Goal: Feedback & Contribution: Contribute content

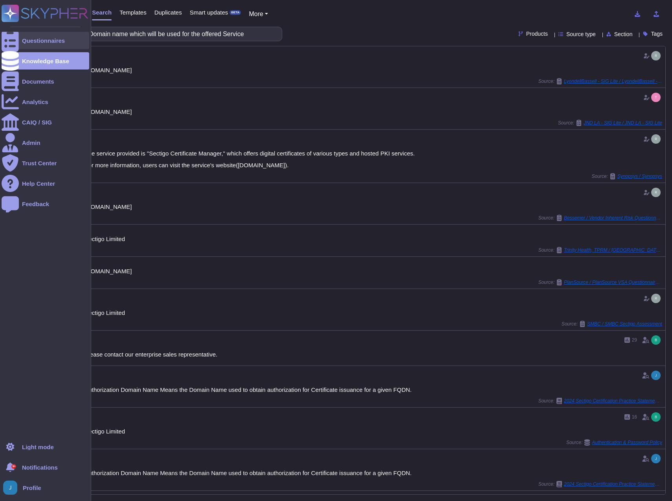
click at [46, 39] on div "Questionnaires" at bounding box center [43, 41] width 43 height 6
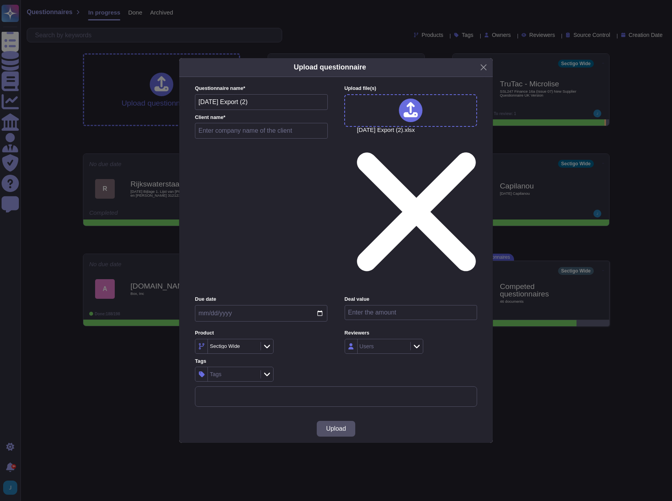
click at [249, 139] on input "text" at bounding box center [261, 131] width 133 height 16
type input "[PERSON_NAME]"
click at [333, 426] on span "Upload" at bounding box center [336, 429] width 20 height 6
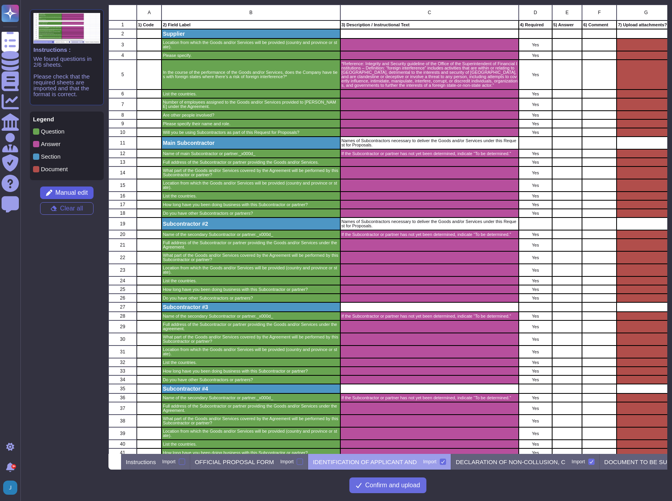
click at [89, 195] on button "Manual edit" at bounding box center [66, 193] width 53 height 13
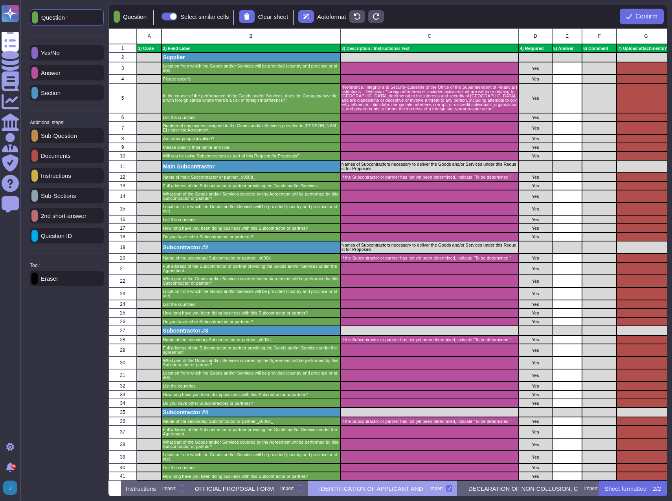
scroll to position [446, 553]
click at [71, 179] on p "Instructions" at bounding box center [54, 176] width 33 height 6
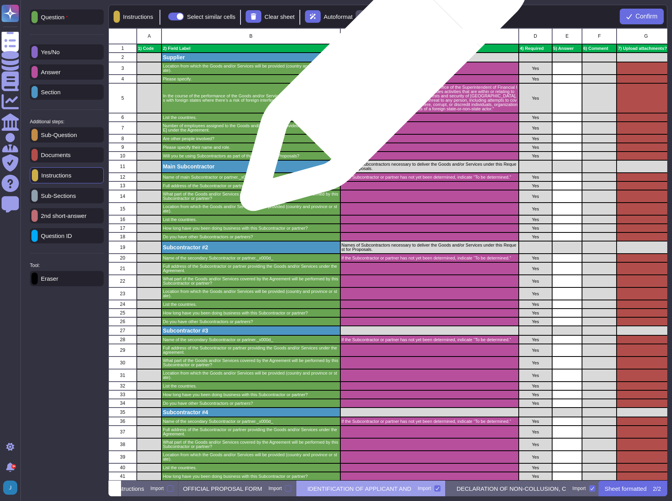
click at [381, 71] on div "grid" at bounding box center [429, 68] width 178 height 13
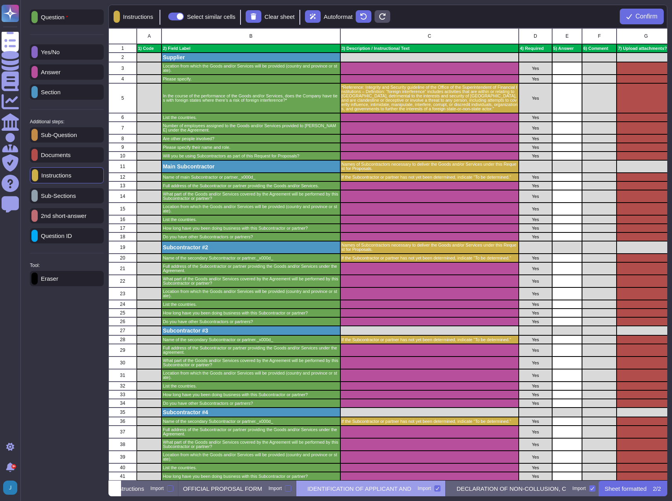
click at [60, 69] on p "Answer" at bounding box center [49, 72] width 23 height 6
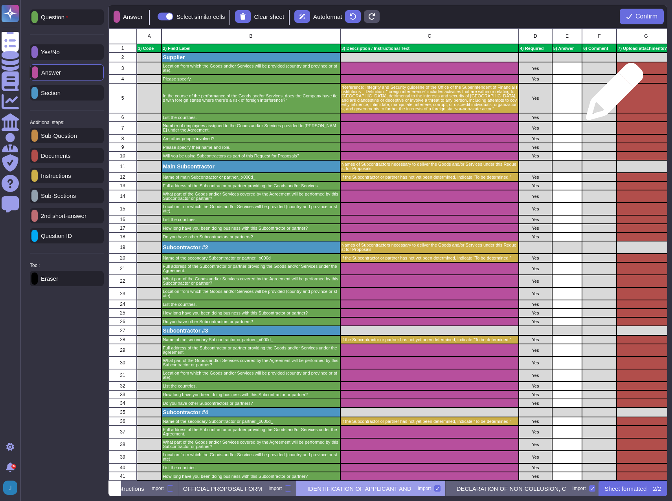
click at [611, 95] on div "grid" at bounding box center [599, 98] width 35 height 30
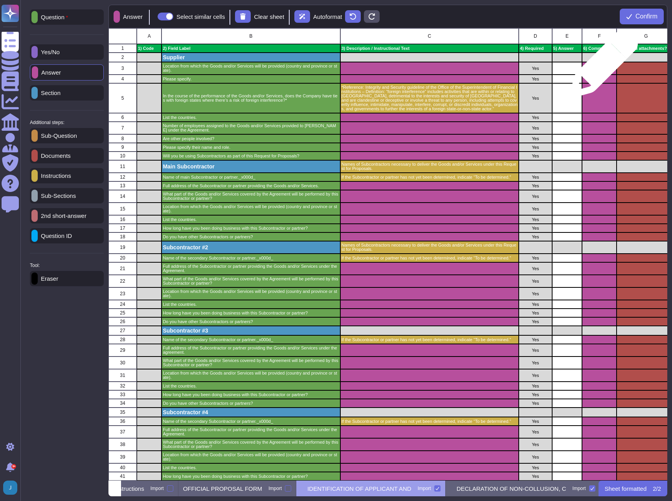
click at [601, 67] on div "grid" at bounding box center [599, 68] width 35 height 13
click at [597, 79] on div "grid" at bounding box center [599, 79] width 35 height 9
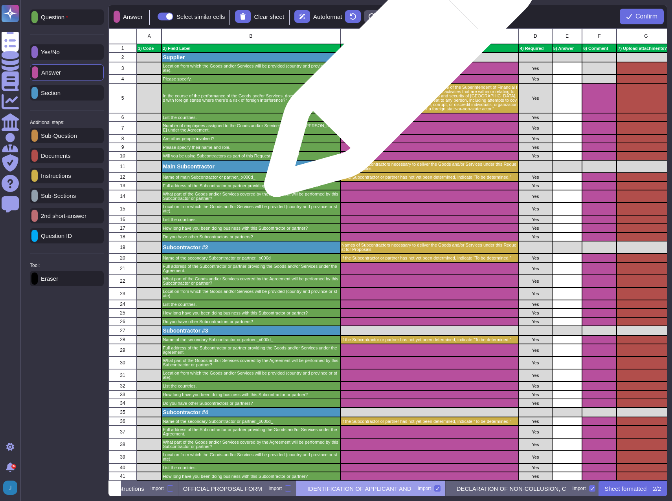
click at [397, 65] on div "grid" at bounding box center [429, 68] width 178 height 13
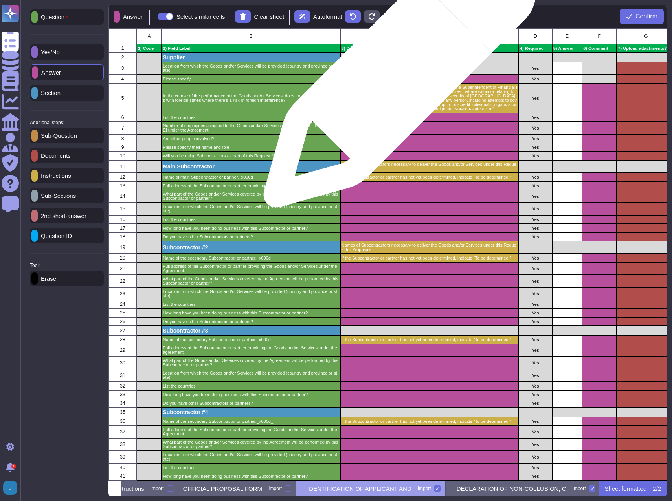
click at [396, 75] on div "grid" at bounding box center [429, 79] width 178 height 9
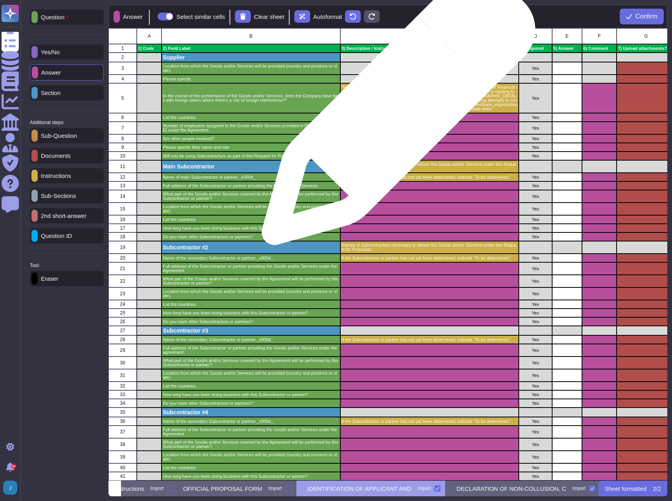
click at [395, 112] on div "*Reference: Integrity and Security guideline of the Office of the Superintenden…" at bounding box center [429, 98] width 178 height 30
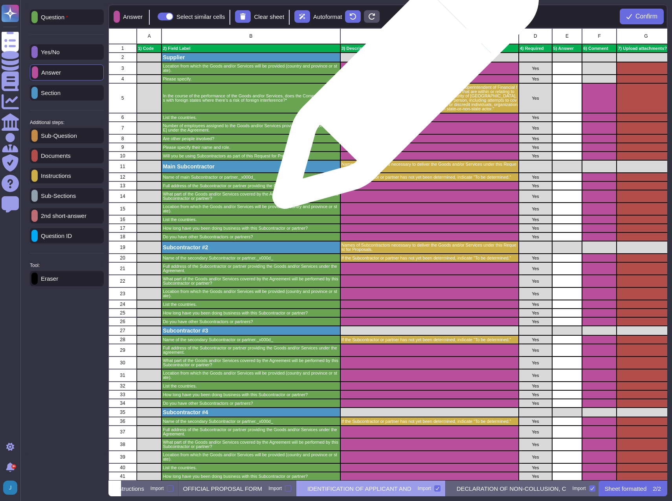
click at [403, 75] on div "grid" at bounding box center [429, 79] width 178 height 9
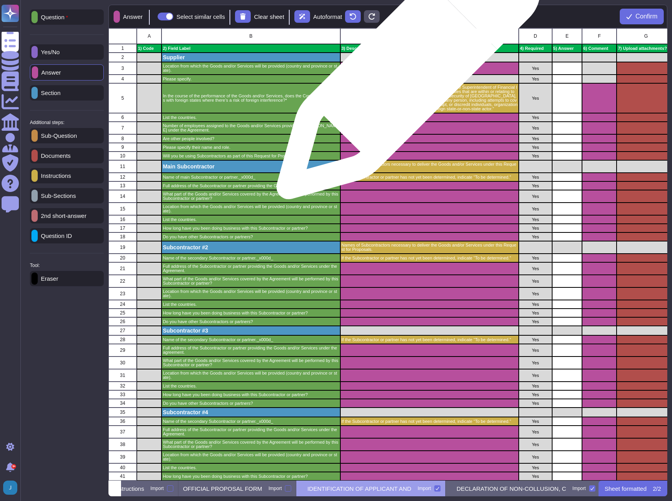
click at [405, 71] on div "grid" at bounding box center [429, 68] width 178 height 13
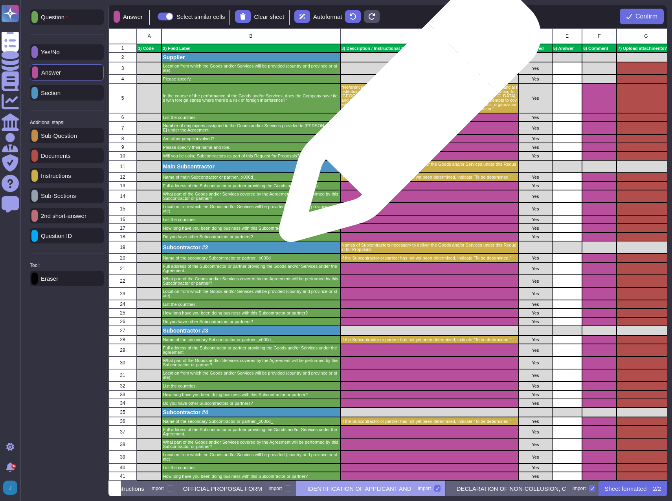
click at [407, 115] on div "grid" at bounding box center [429, 117] width 178 height 9
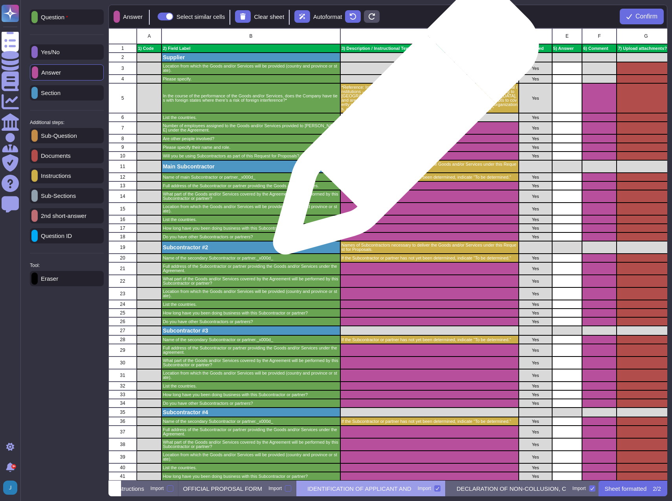
click at [403, 126] on div "grid" at bounding box center [429, 128] width 178 height 13
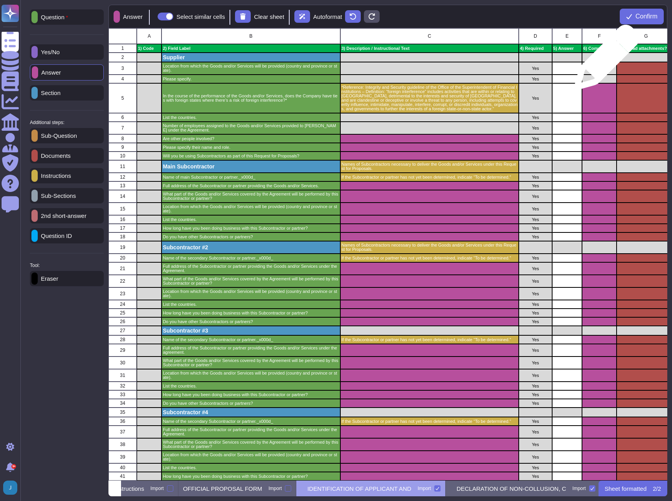
click at [603, 61] on div "grid" at bounding box center [599, 57] width 35 height 9
click at [599, 72] on div "grid" at bounding box center [599, 68] width 35 height 13
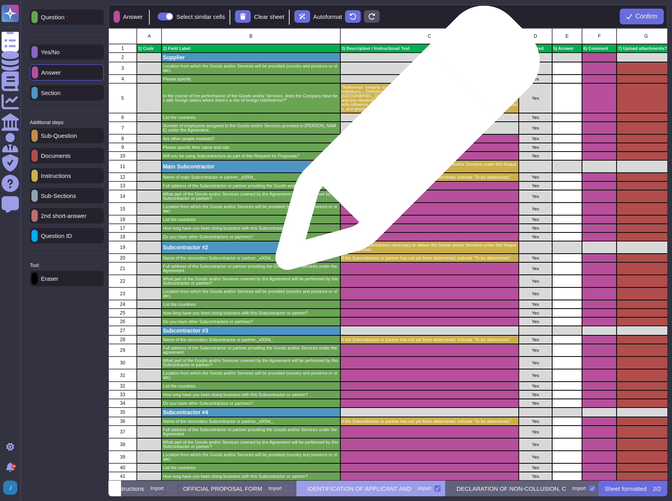
click at [404, 142] on div "grid" at bounding box center [429, 138] width 178 height 9
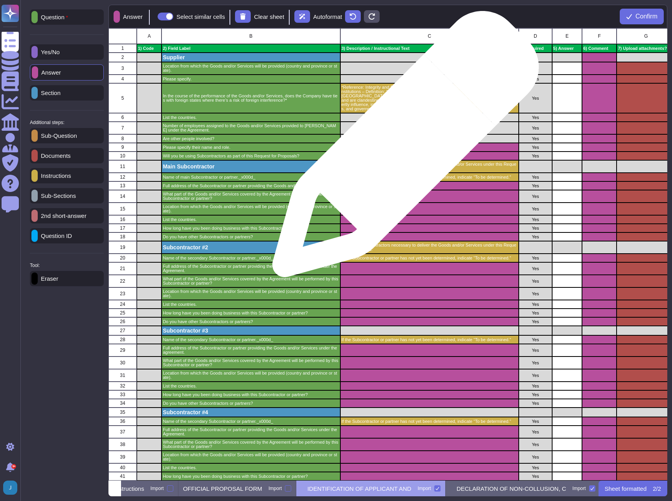
click at [402, 148] on div "grid" at bounding box center [429, 147] width 178 height 9
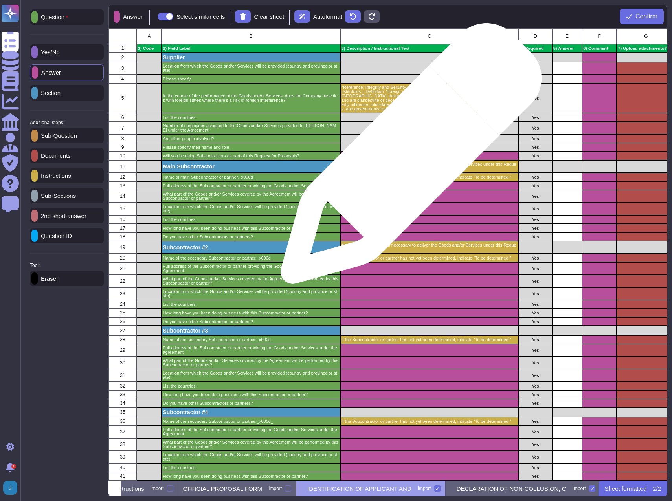
click at [408, 157] on div "grid" at bounding box center [429, 156] width 178 height 9
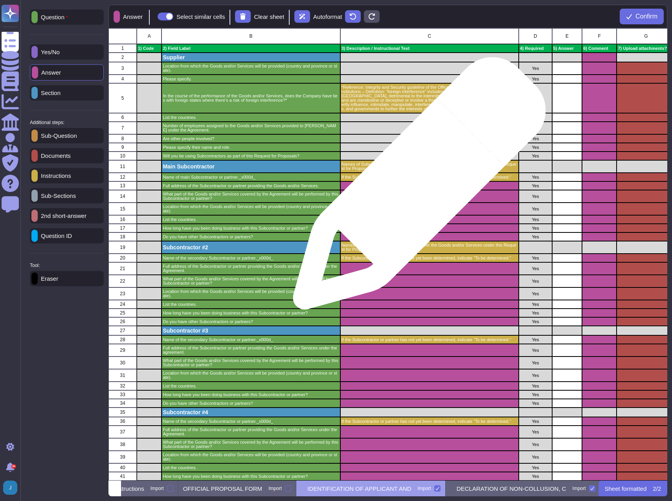
click at [416, 187] on div "grid" at bounding box center [429, 185] width 178 height 9
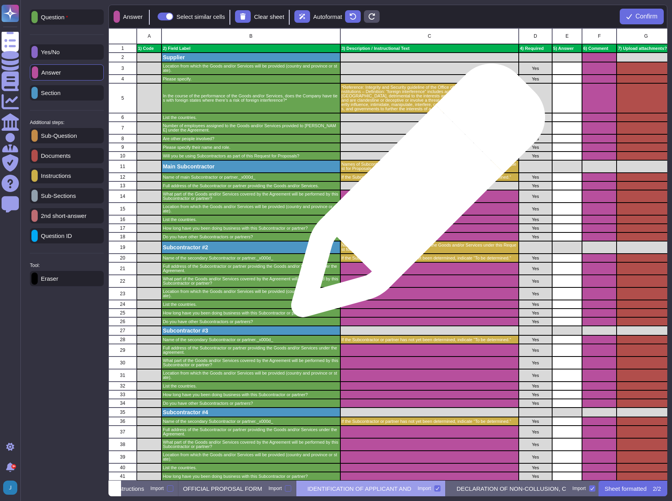
click at [415, 194] on div "grid" at bounding box center [429, 196] width 178 height 13
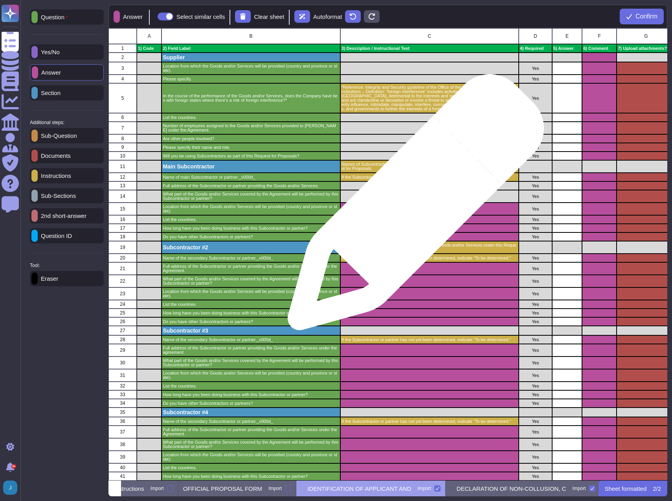
click at [412, 206] on div "grid" at bounding box center [429, 209] width 178 height 13
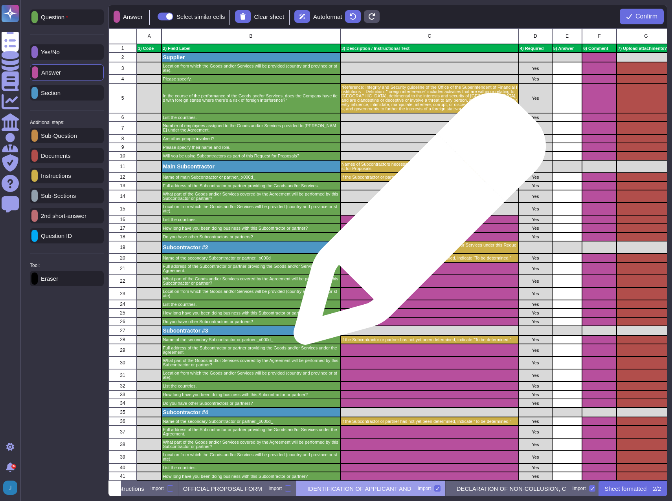
click at [416, 223] on div "grid" at bounding box center [429, 219] width 178 height 9
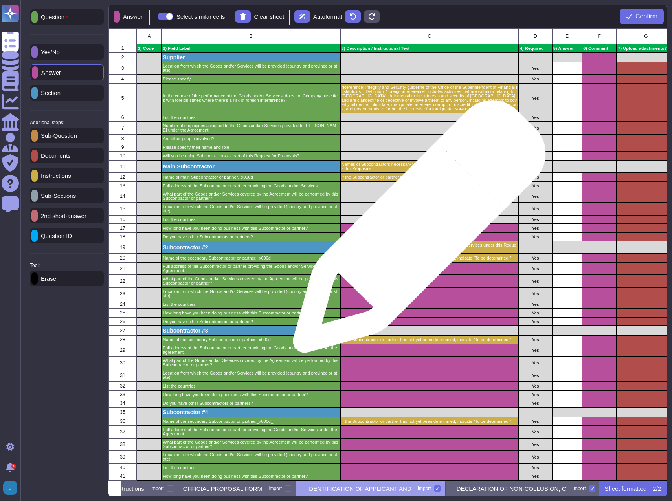
click at [416, 231] on div "grid" at bounding box center [429, 228] width 178 height 9
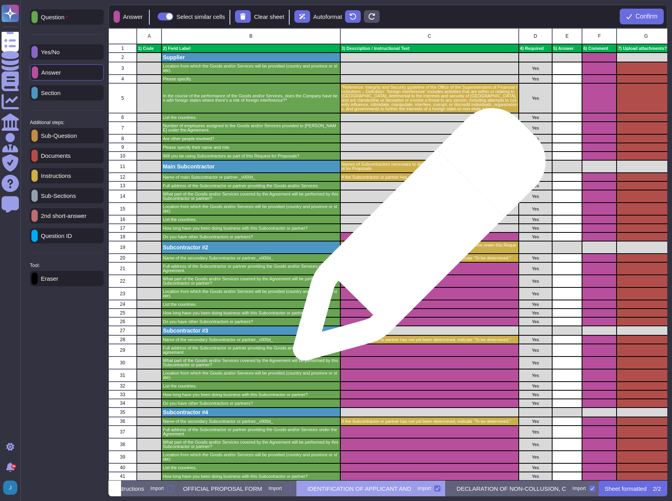
click at [416, 238] on div "grid" at bounding box center [429, 237] width 178 height 9
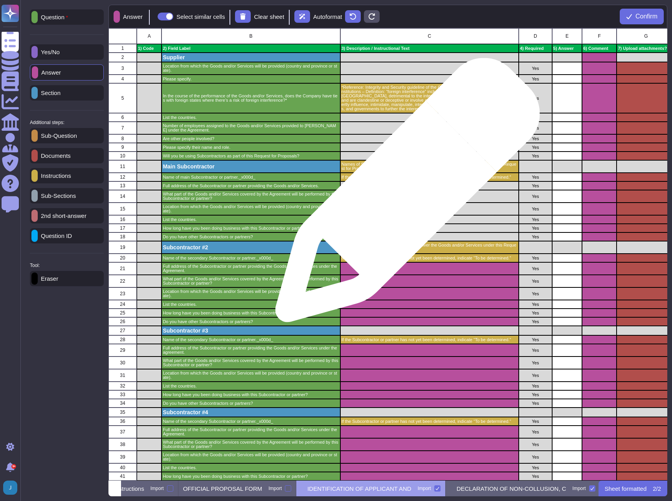
scroll to position [118, 0]
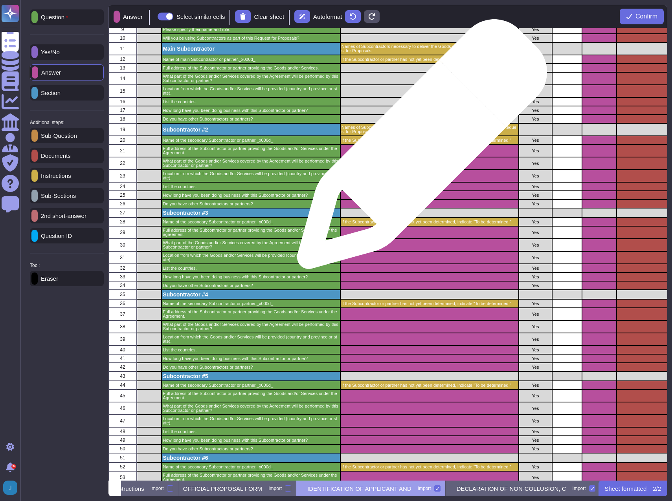
click at [419, 148] on div "grid" at bounding box center [429, 151] width 178 height 13
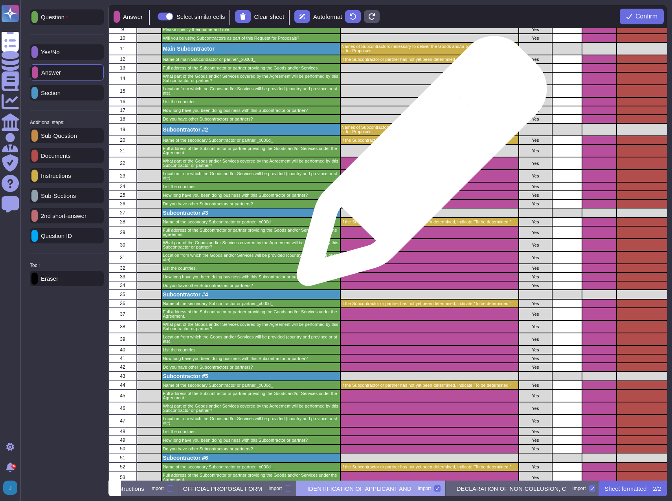
click at [418, 165] on div "grid" at bounding box center [429, 163] width 178 height 13
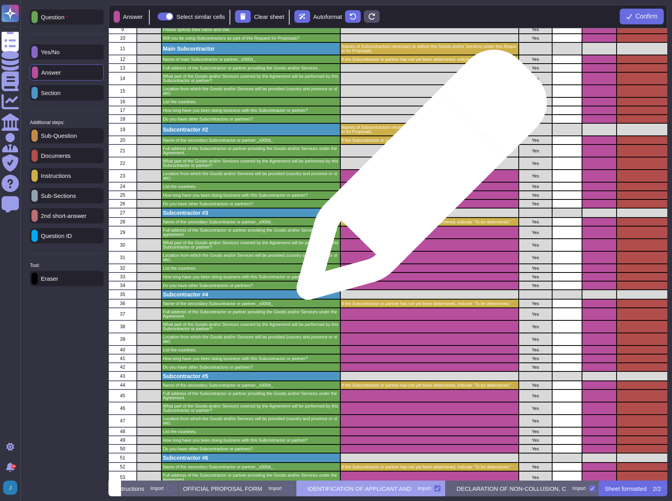
click at [418, 179] on div "grid" at bounding box center [429, 176] width 178 height 13
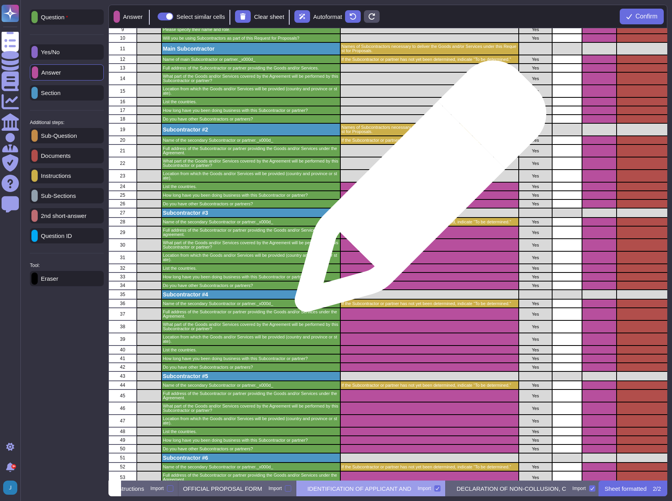
click at [417, 190] on div "grid" at bounding box center [429, 186] width 178 height 9
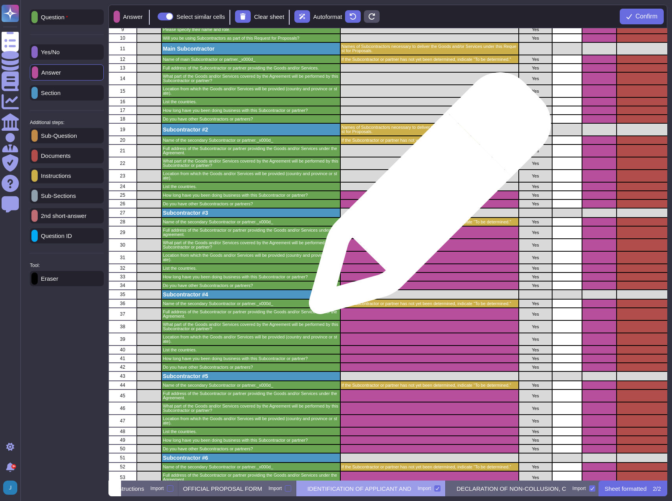
click at [427, 197] on div "grid" at bounding box center [429, 195] width 178 height 9
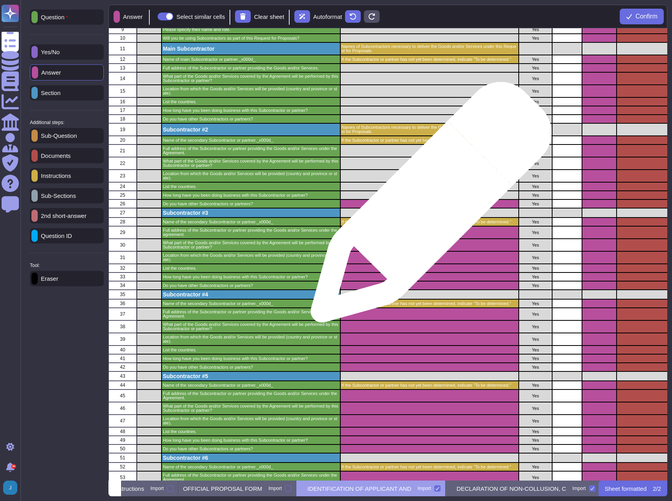
click at [429, 206] on div "grid" at bounding box center [429, 204] width 178 height 9
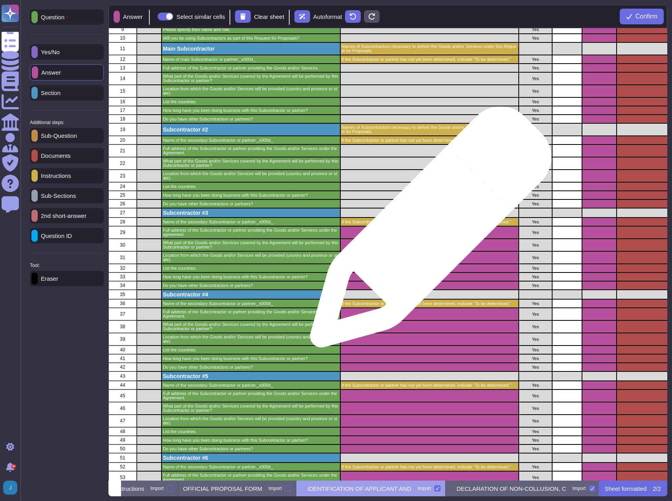
click at [427, 231] on div "grid" at bounding box center [429, 232] width 178 height 13
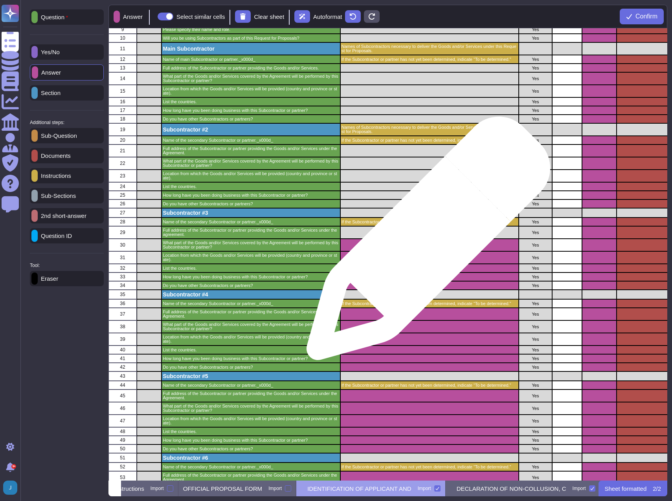
click at [425, 242] on div "grid" at bounding box center [429, 245] width 178 height 13
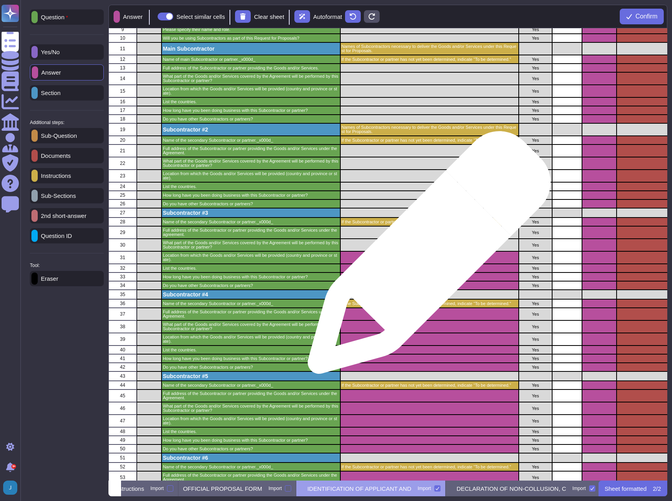
click at [426, 256] on div "grid" at bounding box center [429, 257] width 178 height 13
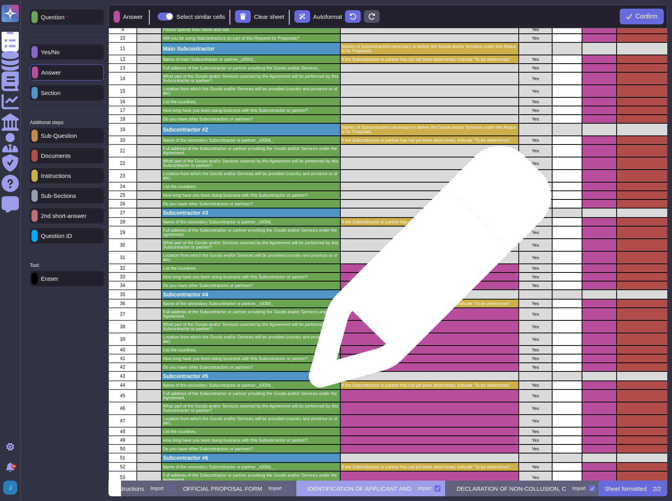
click at [427, 271] on div "grid" at bounding box center [429, 268] width 178 height 9
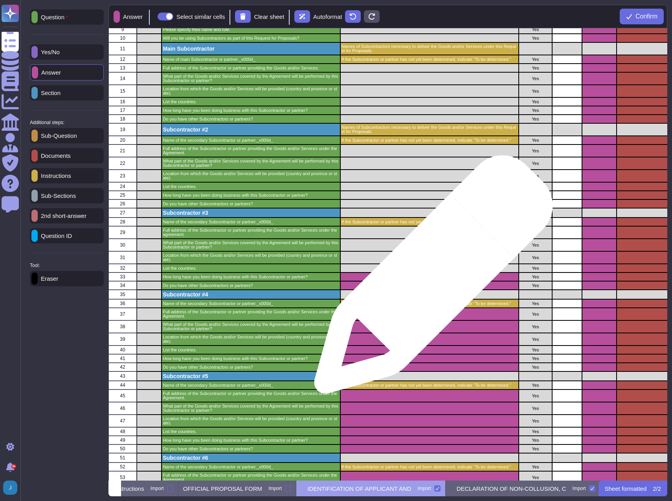
click at [429, 279] on div "grid" at bounding box center [429, 277] width 178 height 9
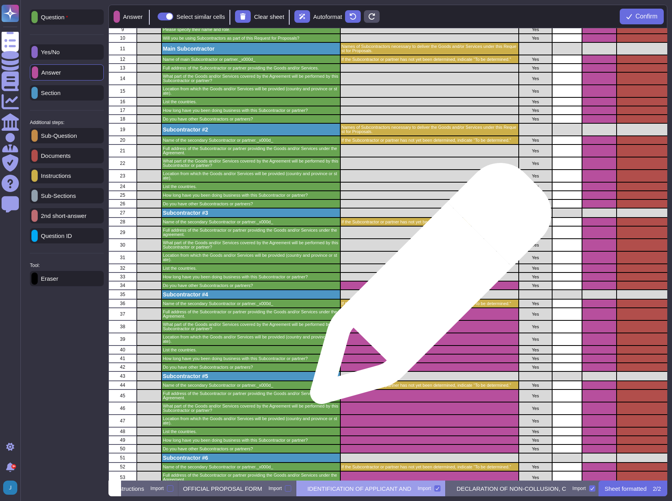
click at [427, 288] on div "grid" at bounding box center [429, 285] width 178 height 9
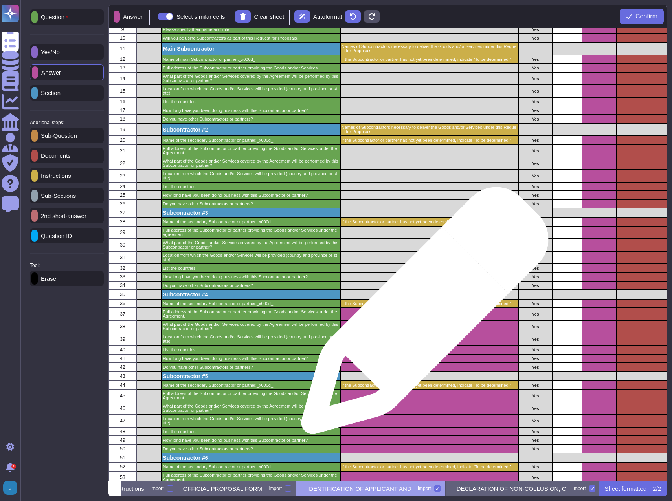
click at [421, 315] on div "grid" at bounding box center [429, 314] width 178 height 13
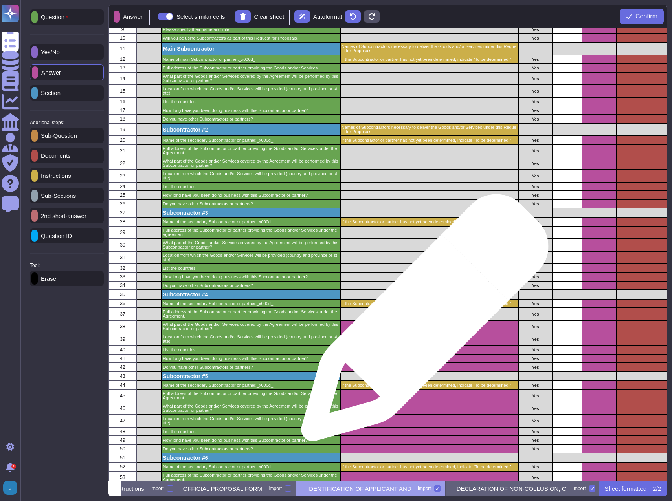
click at [421, 322] on div "grid" at bounding box center [429, 326] width 178 height 13
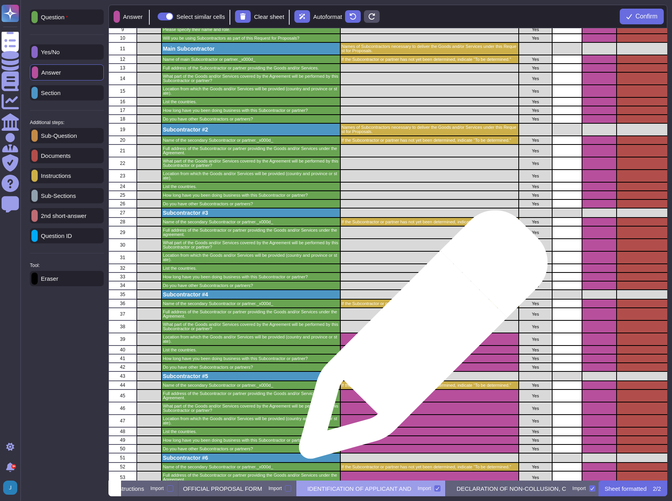
click at [420, 339] on div "grid" at bounding box center [429, 339] width 178 height 13
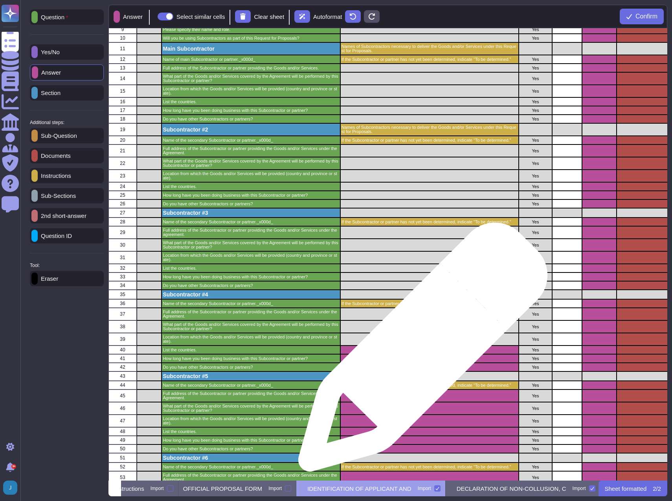
click at [419, 351] on div "grid" at bounding box center [429, 350] width 178 height 9
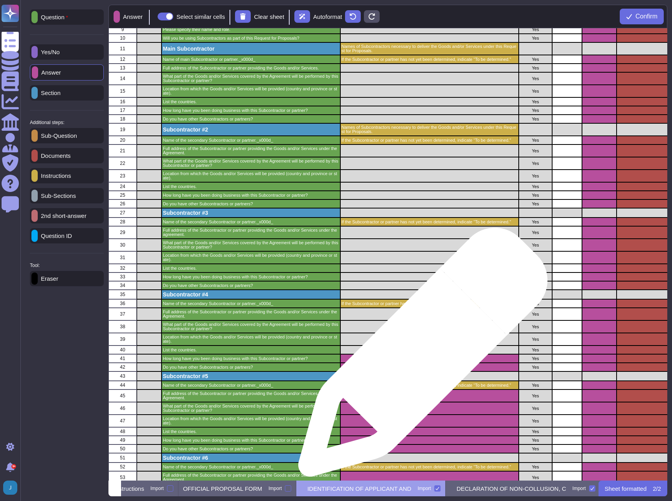
click at [419, 357] on div "grid" at bounding box center [429, 358] width 178 height 9
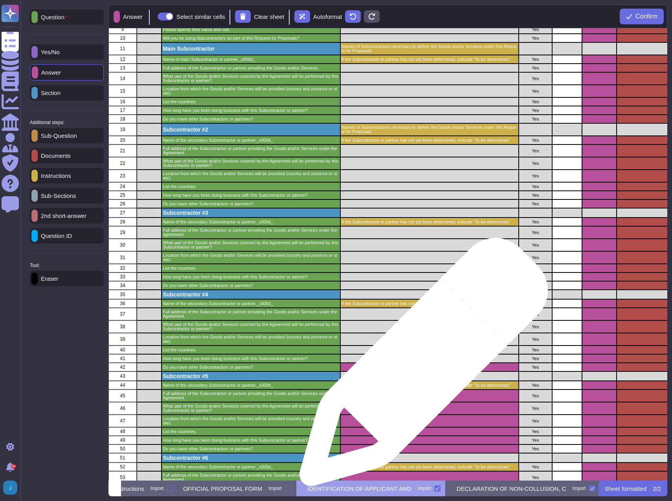
click at [420, 366] on div "grid" at bounding box center [429, 367] width 178 height 9
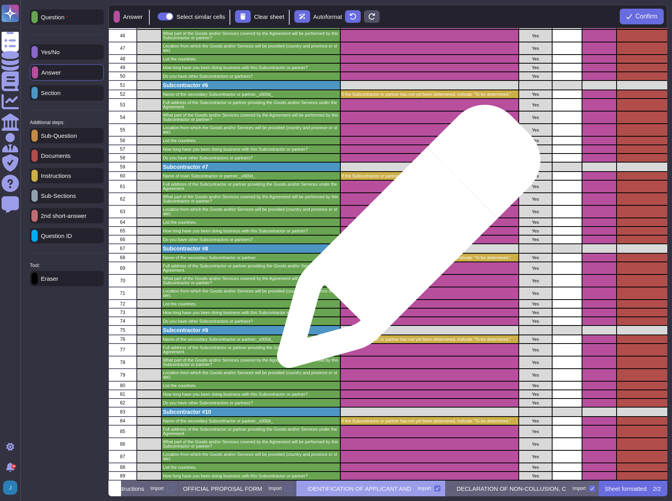
scroll to position [471, 0]
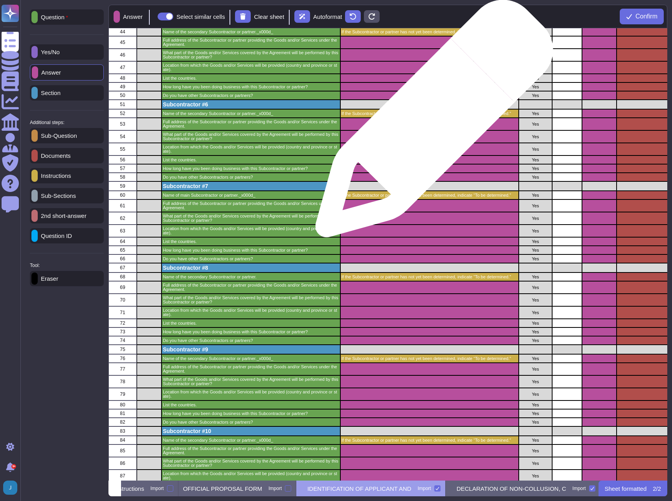
click at [431, 123] on div "grid" at bounding box center [429, 124] width 178 height 13
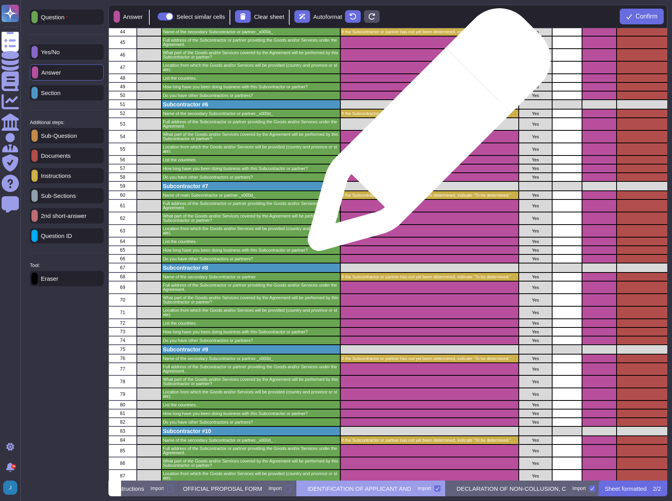
click at [426, 134] on div "grid" at bounding box center [429, 136] width 178 height 13
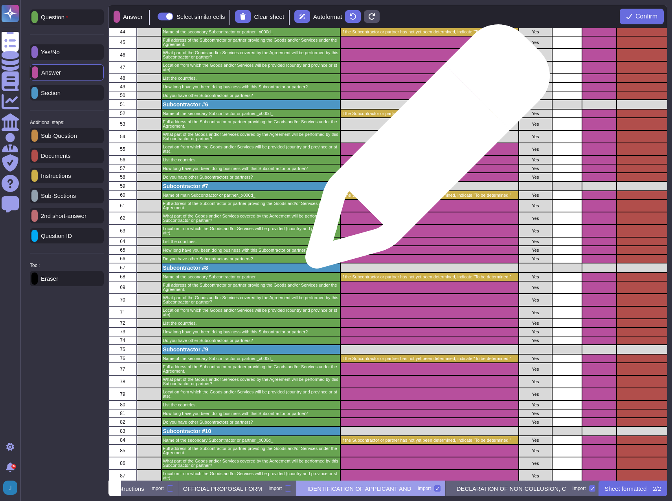
click at [424, 150] on div "grid" at bounding box center [429, 149] width 178 height 13
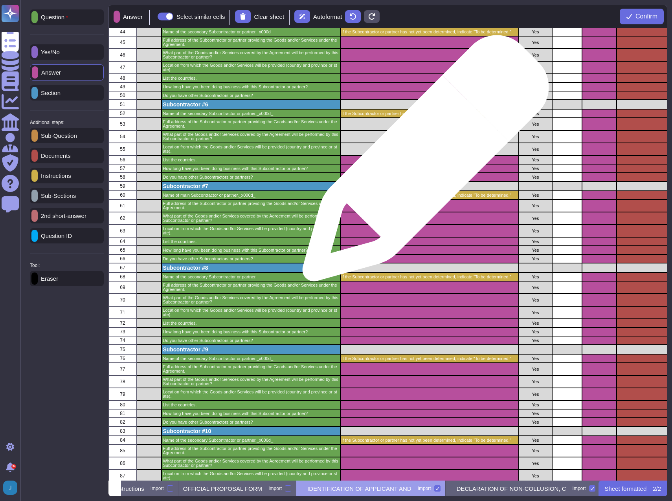
click at [422, 162] on div "grid" at bounding box center [429, 160] width 178 height 9
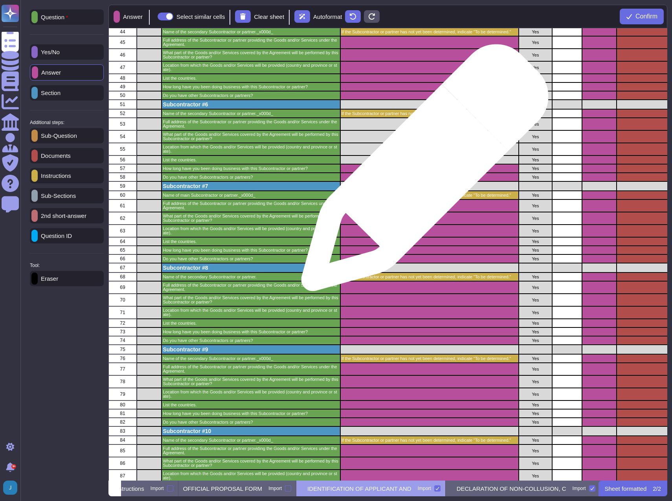
click at [421, 172] on div "grid" at bounding box center [429, 168] width 178 height 9
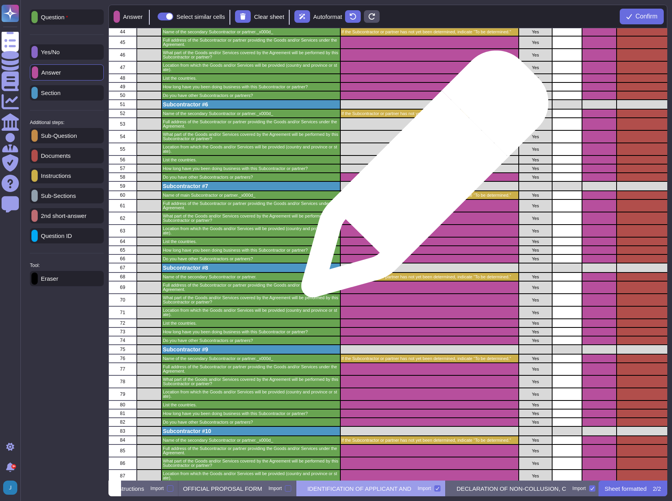
click at [421, 178] on div "grid" at bounding box center [429, 177] width 178 height 9
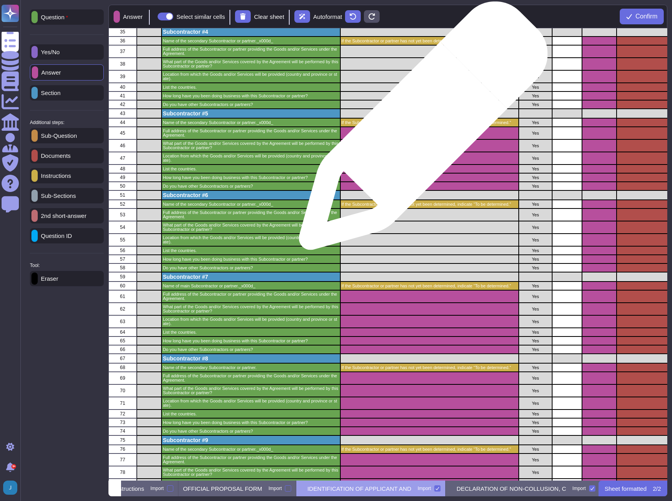
scroll to position [353, 0]
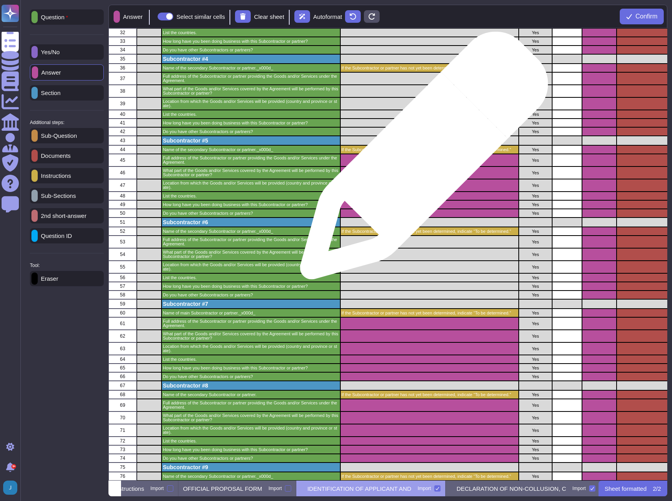
click at [421, 159] on div "grid" at bounding box center [429, 160] width 178 height 13
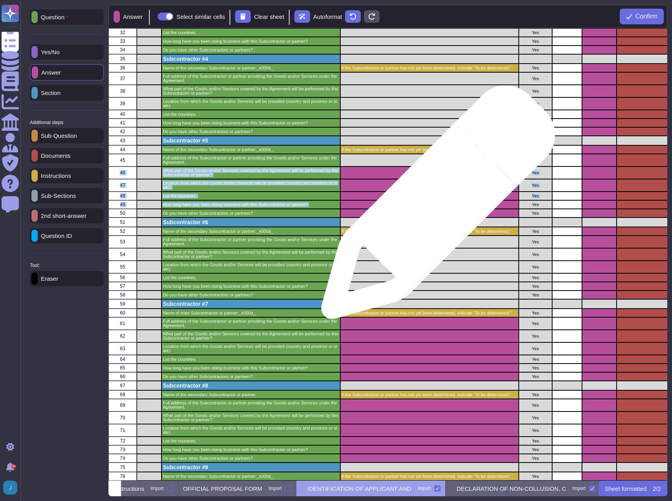
click at [435, 206] on div "grid" at bounding box center [429, 204] width 178 height 9
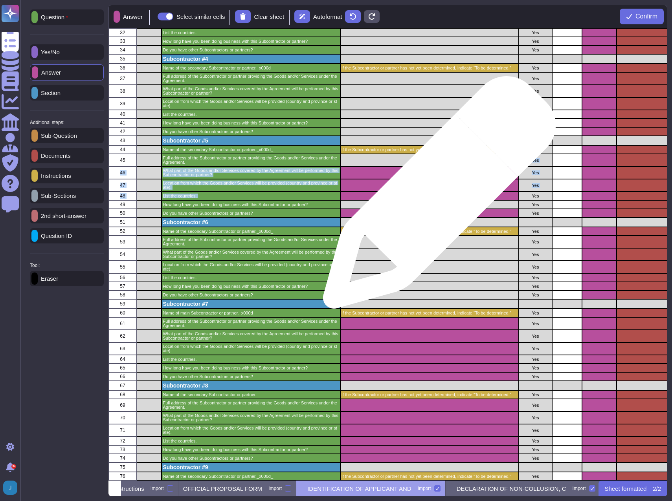
click at [436, 195] on div "grid" at bounding box center [429, 196] width 178 height 9
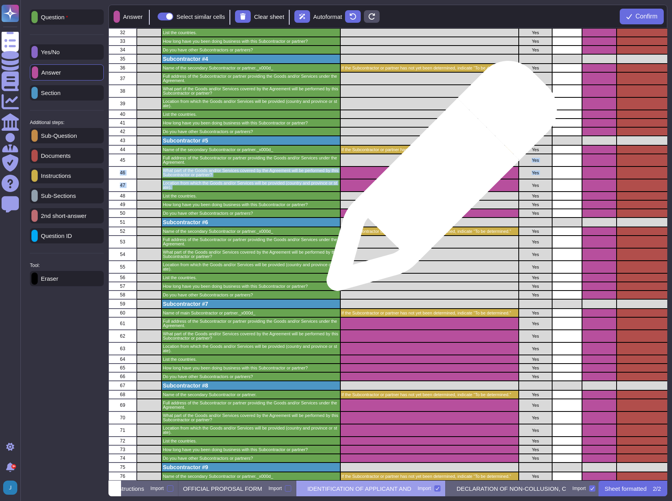
click at [438, 180] on div "grid" at bounding box center [429, 185] width 178 height 13
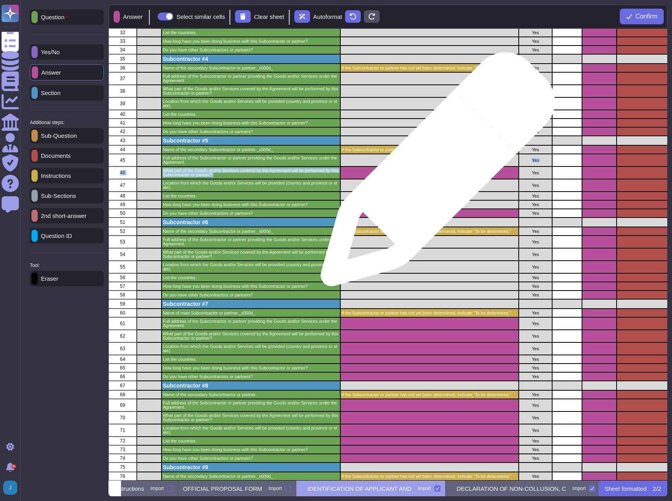
click at [434, 173] on div "grid" at bounding box center [429, 173] width 178 height 13
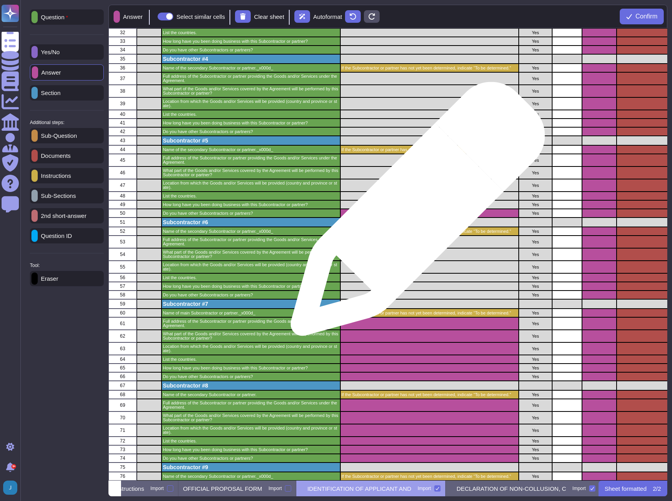
click at [414, 212] on div "grid" at bounding box center [429, 213] width 178 height 9
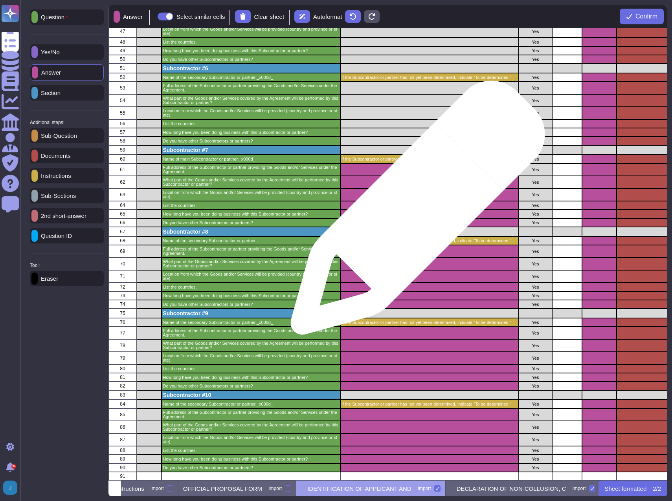
scroll to position [513, 0]
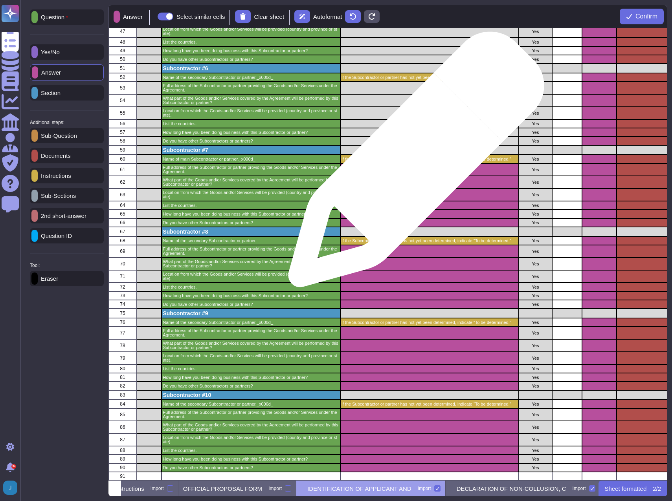
click at [413, 163] on div "grid" at bounding box center [429, 169] width 178 height 13
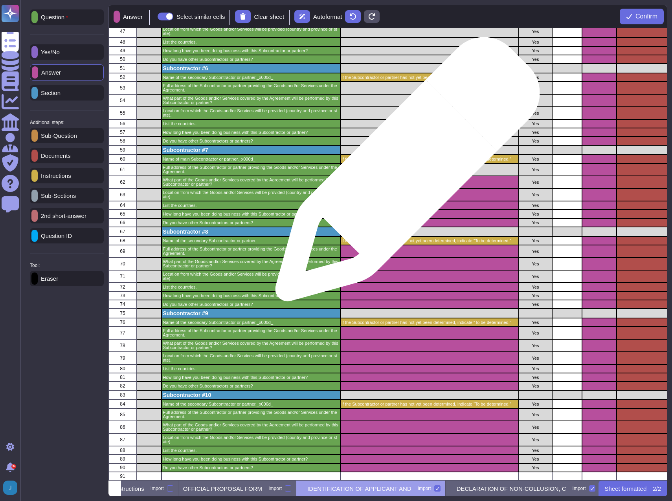
click at [404, 176] on div "grid" at bounding box center [429, 182] width 178 height 13
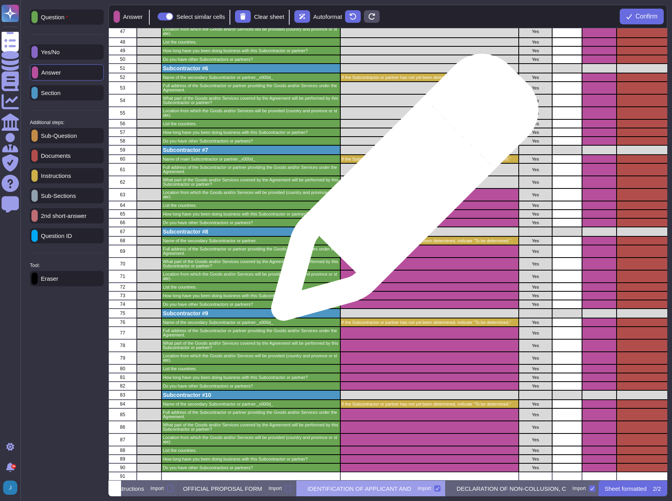
click at [401, 191] on div "grid" at bounding box center [429, 195] width 178 height 13
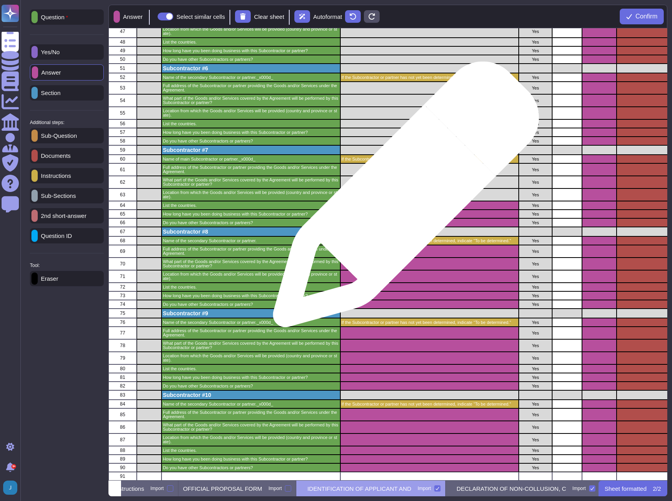
click at [403, 201] on div "grid" at bounding box center [429, 205] width 178 height 9
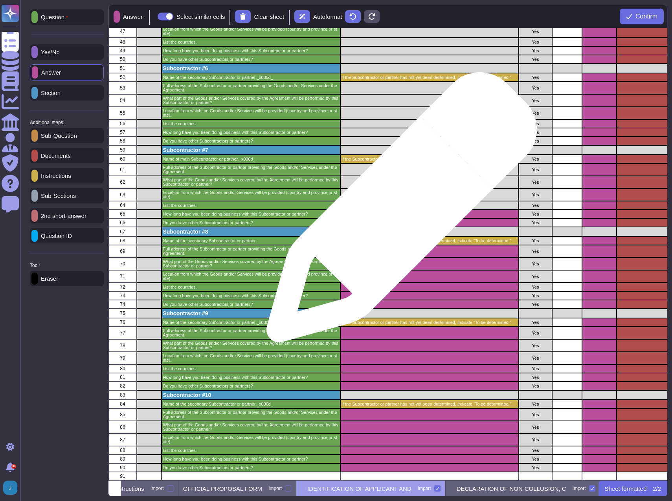
click at [398, 211] on div "grid" at bounding box center [429, 214] width 178 height 9
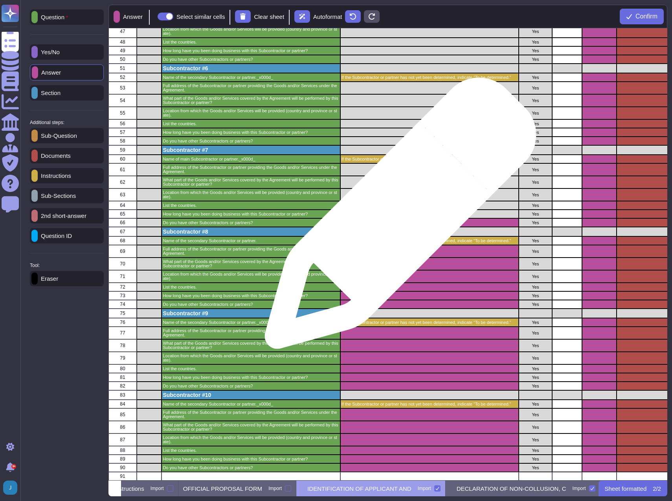
click at [397, 218] on div "grid" at bounding box center [429, 222] width 178 height 9
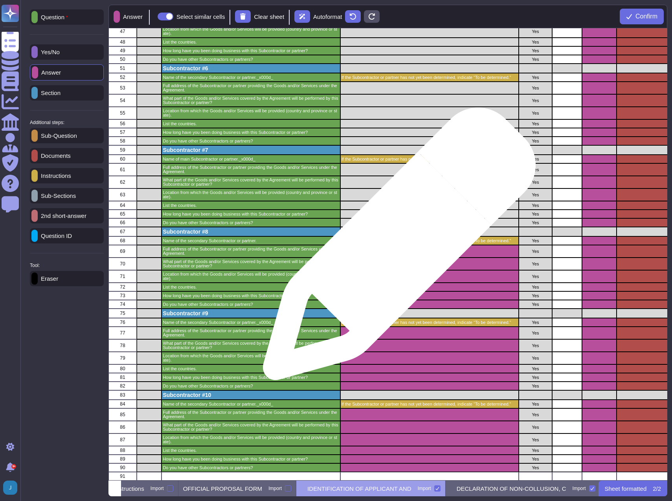
click at [396, 248] on div "grid" at bounding box center [429, 251] width 178 height 13
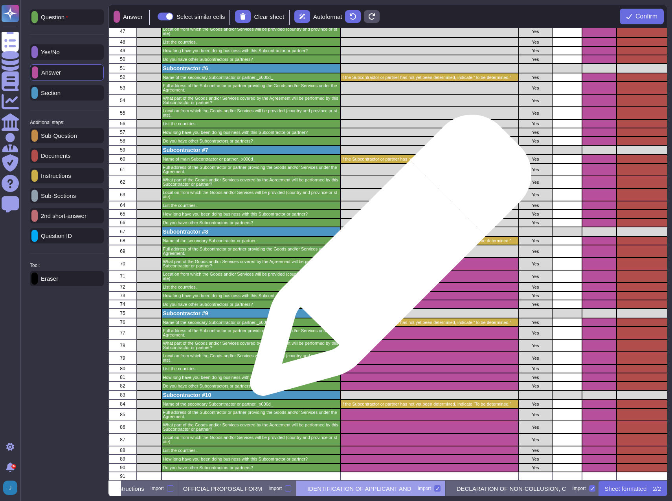
click at [387, 259] on div "grid" at bounding box center [429, 264] width 178 height 13
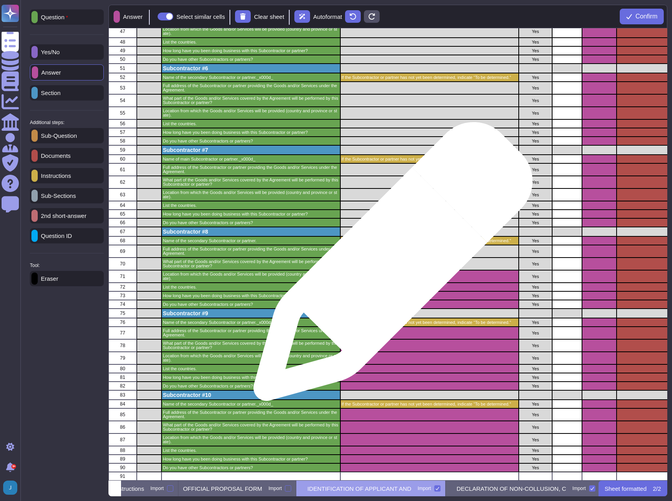
click at [390, 270] on div "grid" at bounding box center [429, 276] width 178 height 13
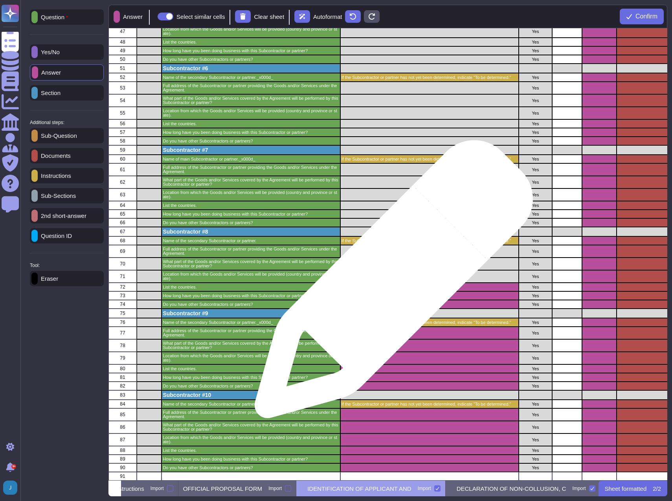
click at [390, 283] on div "grid" at bounding box center [429, 287] width 178 height 9
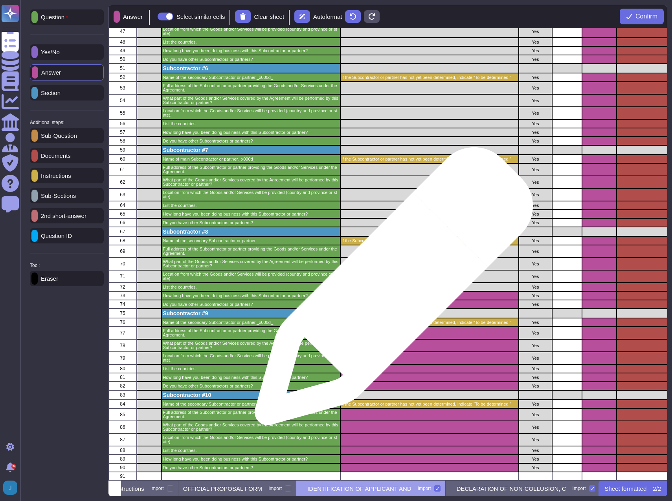
click at [390, 291] on div "grid" at bounding box center [429, 295] width 178 height 9
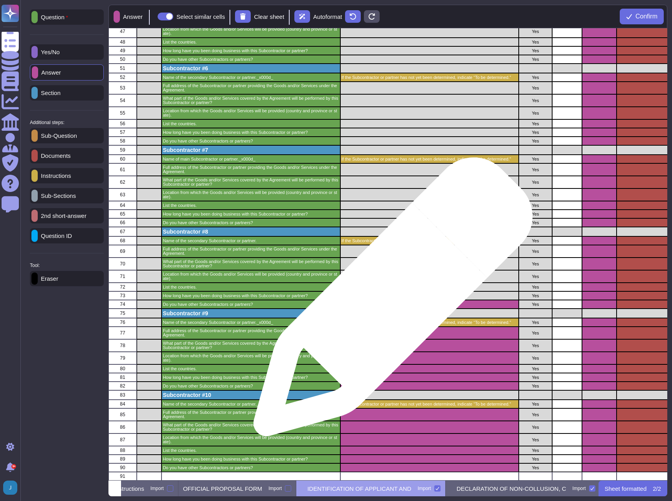
click at [390, 301] on div "grid" at bounding box center [429, 304] width 178 height 9
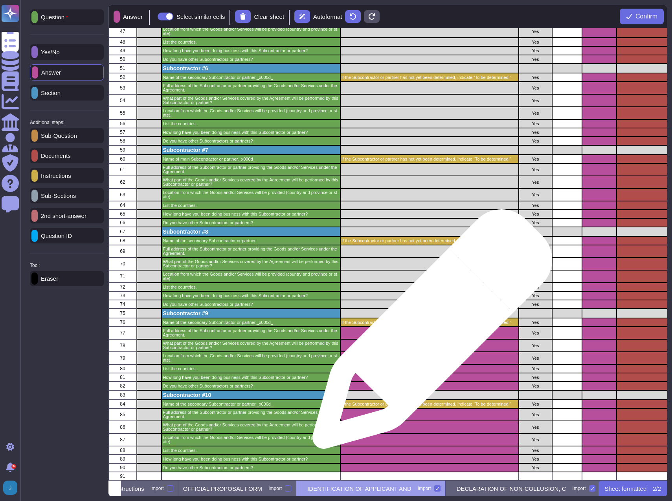
click at [429, 333] on div "grid" at bounding box center [429, 333] width 178 height 13
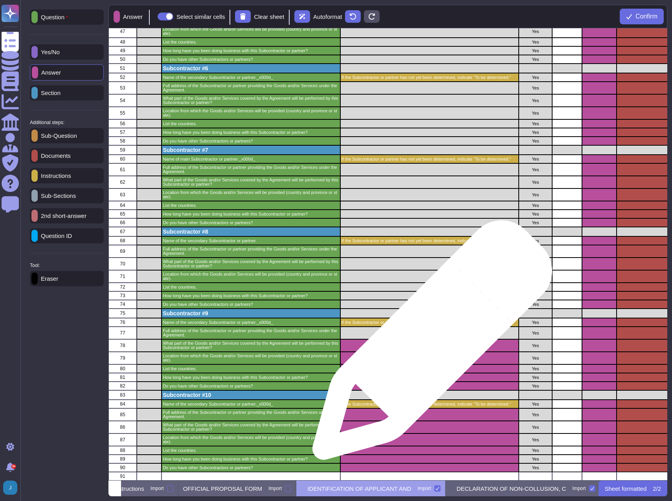
click at [429, 344] on div "grid" at bounding box center [429, 345] width 178 height 13
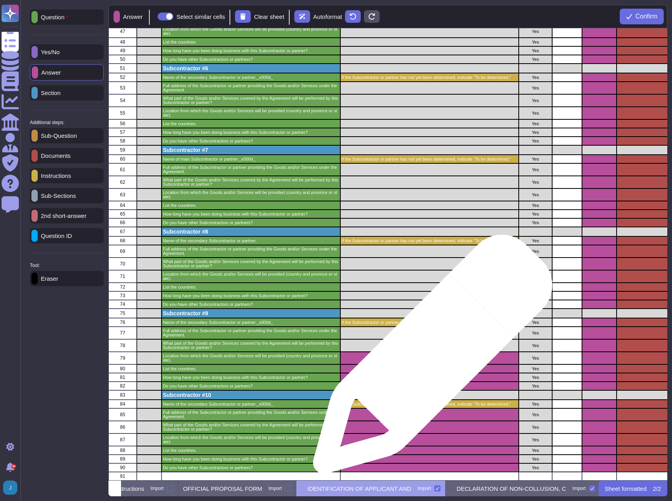
click at [429, 358] on div "grid" at bounding box center [429, 358] width 178 height 13
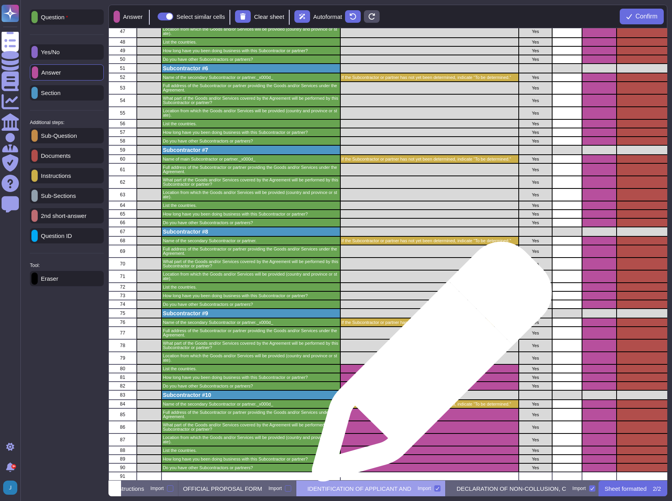
click at [429, 366] on div "grid" at bounding box center [429, 368] width 178 height 9
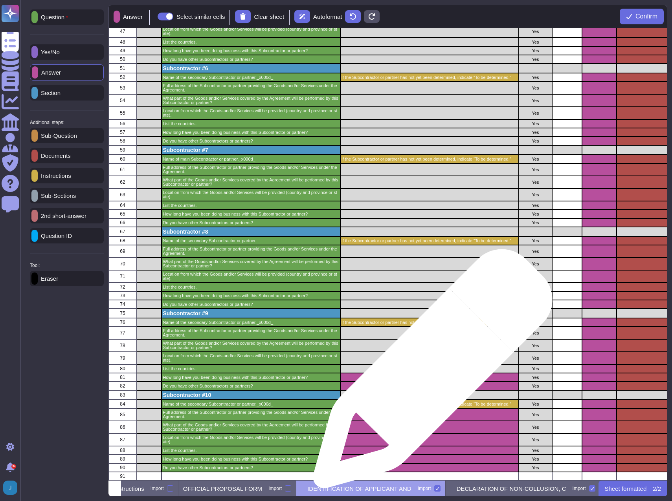
click at [429, 373] on div "grid" at bounding box center [429, 377] width 178 height 9
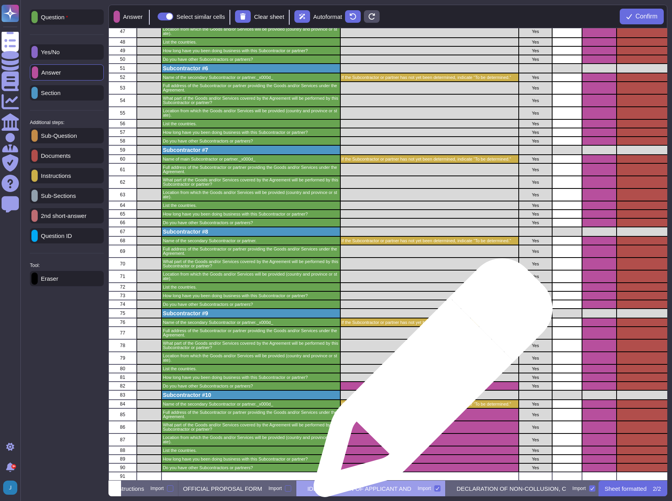
click at [430, 382] on div "grid" at bounding box center [429, 386] width 178 height 9
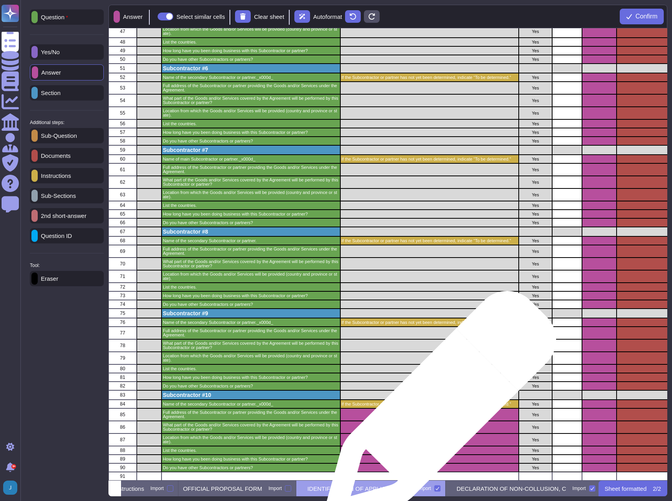
drag, startPoint x: 437, startPoint y: 411, endPoint x: 440, endPoint y: 416, distance: 6.2
click at [439, 412] on div "grid" at bounding box center [429, 414] width 178 height 13
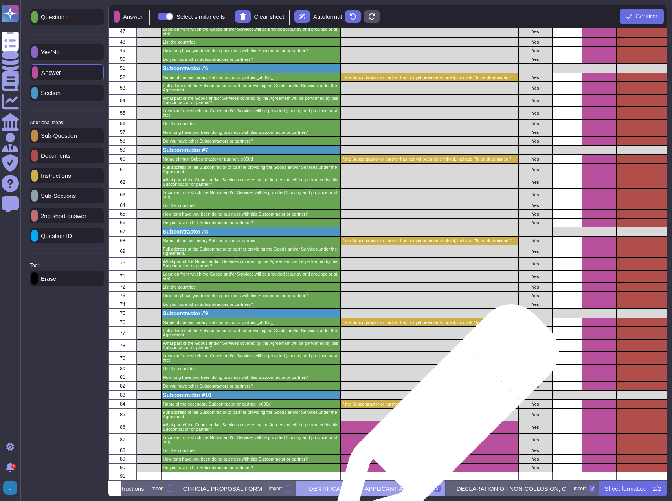
click at [442, 421] on div "grid" at bounding box center [429, 427] width 178 height 13
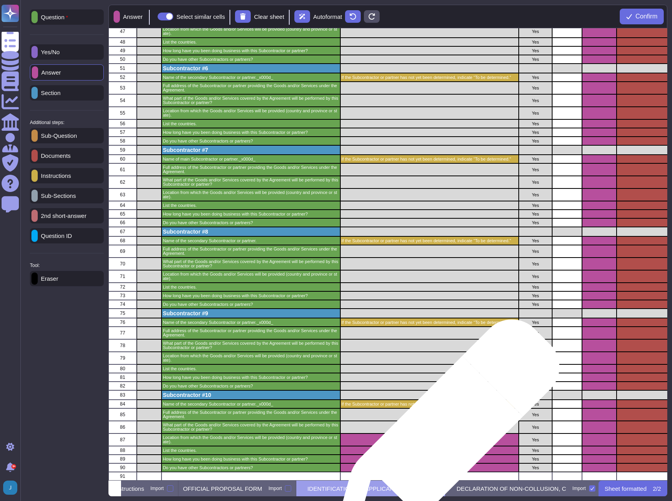
click at [443, 436] on div "grid" at bounding box center [429, 440] width 178 height 13
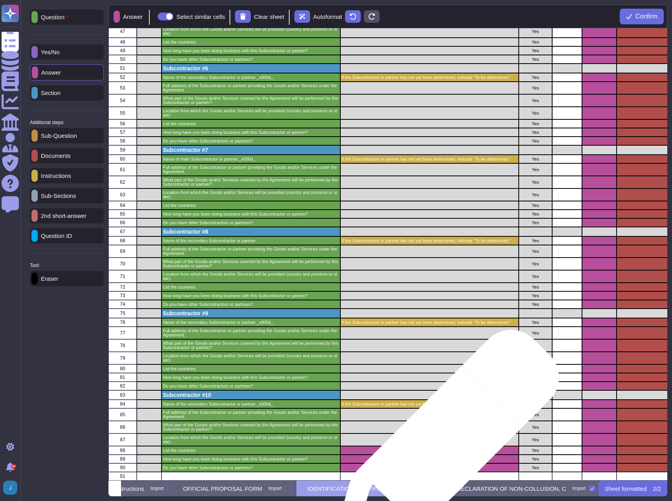
click at [442, 447] on div "grid" at bounding box center [429, 450] width 178 height 9
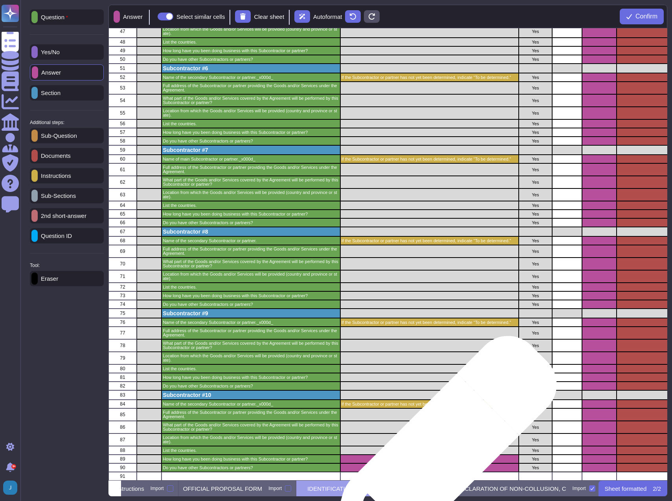
click at [438, 455] on div "grid" at bounding box center [429, 459] width 178 height 9
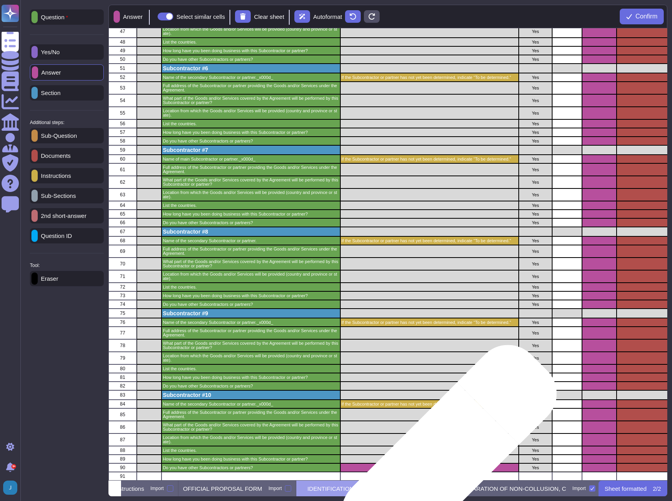
click at [438, 464] on div "grid" at bounding box center [429, 467] width 178 height 9
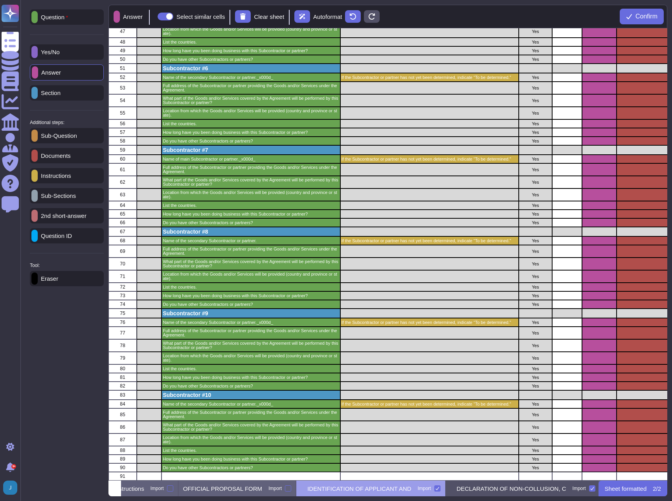
click at [493, 487] on p "DECLARATION OF NON-COLLUSION, C" at bounding box center [511, 489] width 110 height 6
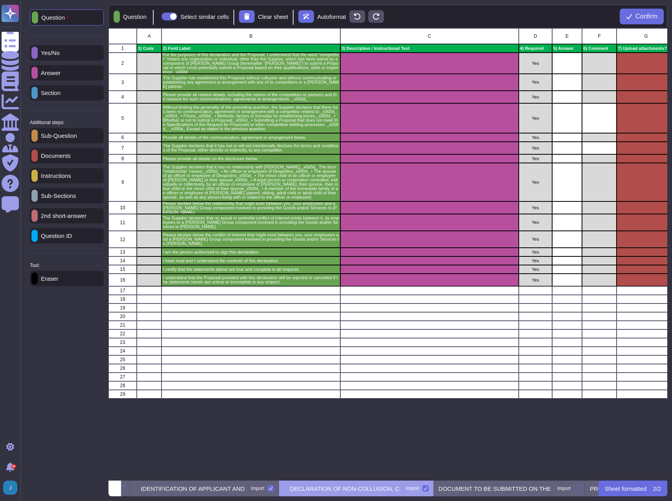
scroll to position [0, 179]
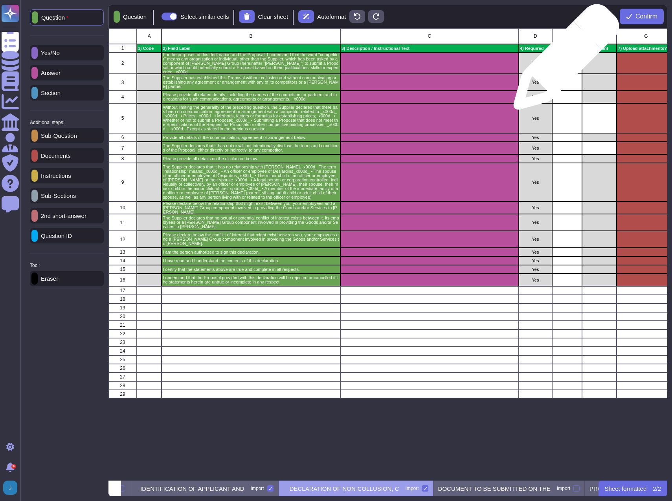
click at [563, 61] on div "grid" at bounding box center [567, 63] width 30 height 21
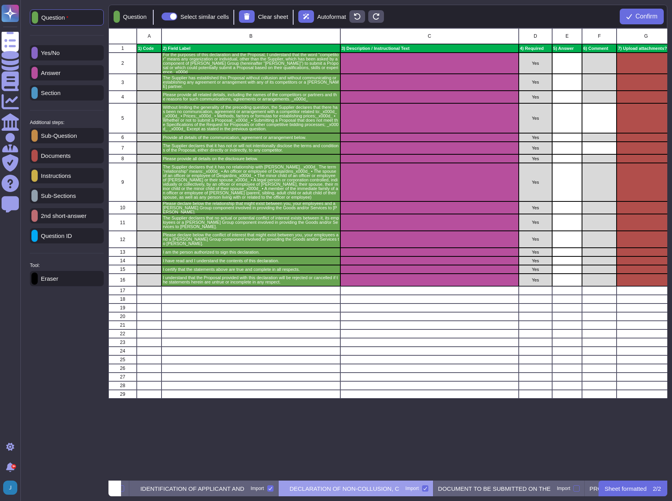
click at [60, 53] on p "Yes/No" at bounding box center [49, 53] width 22 height 6
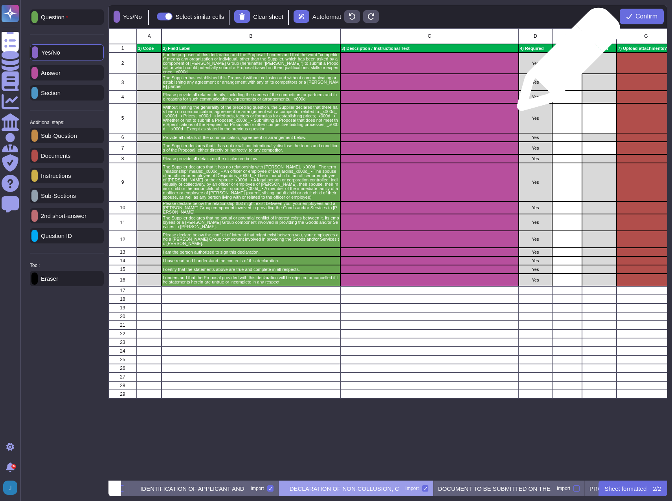
click at [566, 64] on div "grid" at bounding box center [567, 63] width 30 height 21
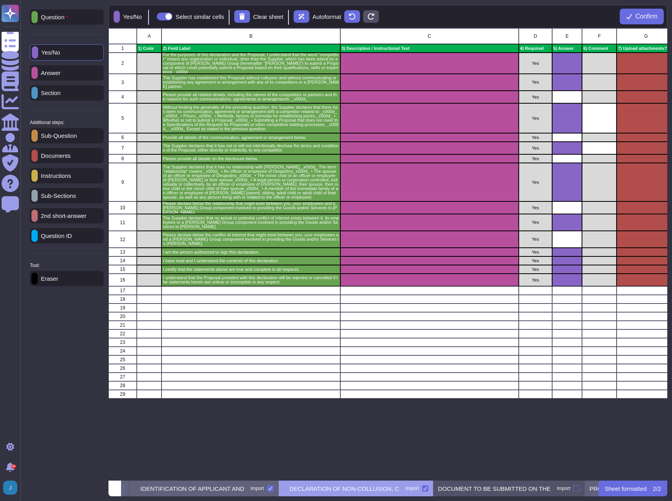
click at [492, 490] on p "DOCUMENT TO BE SUBMITTED ON THE" at bounding box center [494, 489] width 112 height 6
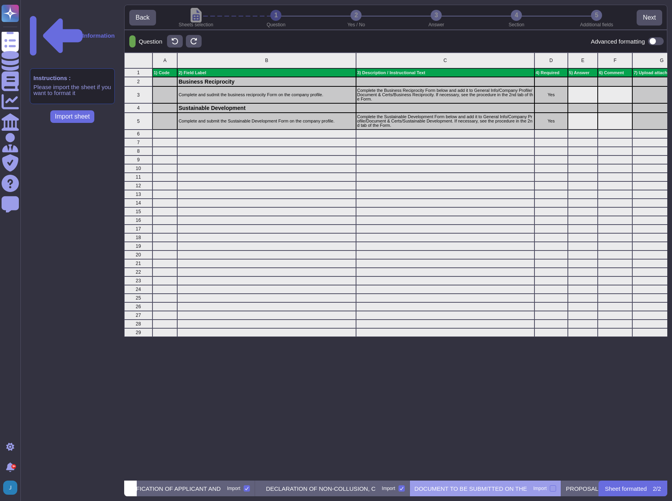
scroll to position [0, 225]
click at [349, 492] on p "DECLARATION OF NON-COLLUSION, C" at bounding box center [314, 489] width 110 height 6
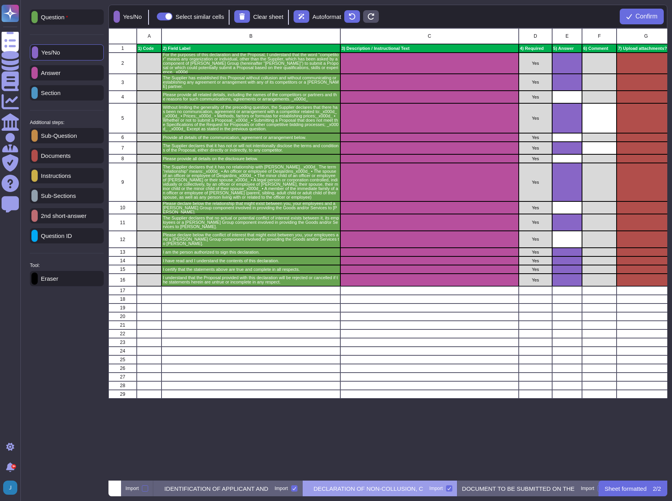
scroll to position [0, 165]
click at [639, 16] on span "Confirm" at bounding box center [646, 16] width 22 height 6
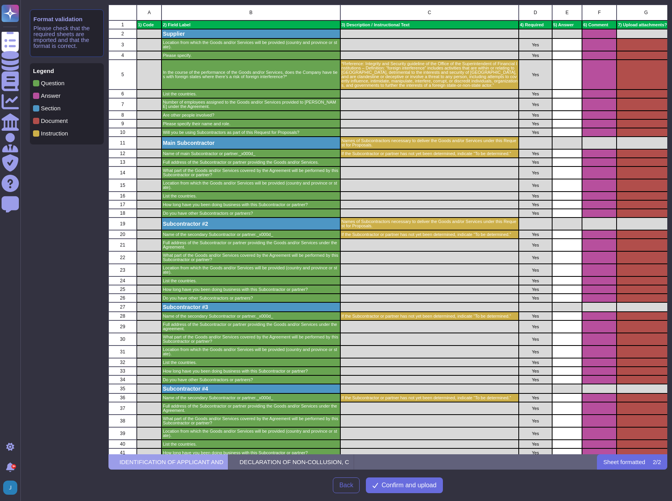
scroll to position [444, 553]
click at [408, 487] on span "Confirm and upload" at bounding box center [408, 485] width 55 height 6
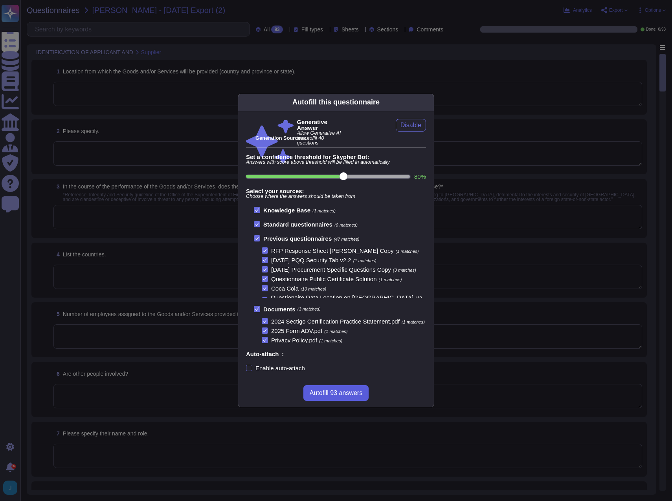
click at [334, 396] on span "Autofill 93 answers" at bounding box center [335, 393] width 53 height 6
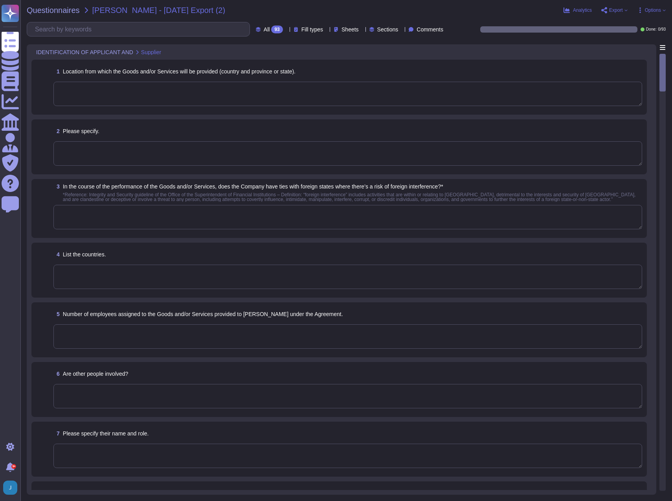
type textarea "The Goods and/or Services will be provided from the following locations: 1. Sec…"
type textarea "N/A"
type textarea "Sectigo operates in multiple countries, including [GEOGRAPHIC_DATA] and [GEOGRA…"
type textarea "- [GEOGRAPHIC_DATA] - [GEOGRAPHIC_DATA] - [GEOGRAPHIC_DATA] - [GEOGRAPHIC_DATA]…"
type textarea "As of [DATE], the Company had approximately 270 employees, with a distribution …"
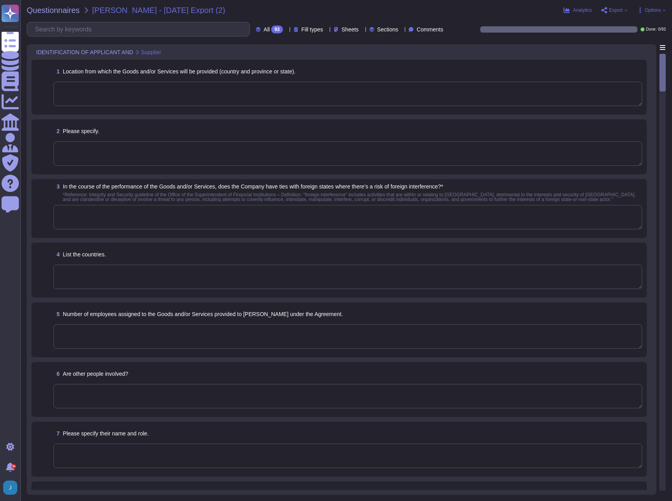
type textarea "Yes, we cooperate with others and follow reasonable directions from duty holder…"
type textarea "- [PERSON_NAME], Chief Compliance Officer - [PERSON_NAME], Manager, Site Reliab…"
type textarea "No, we do not use subcontractors for this service. All development work is inte…"
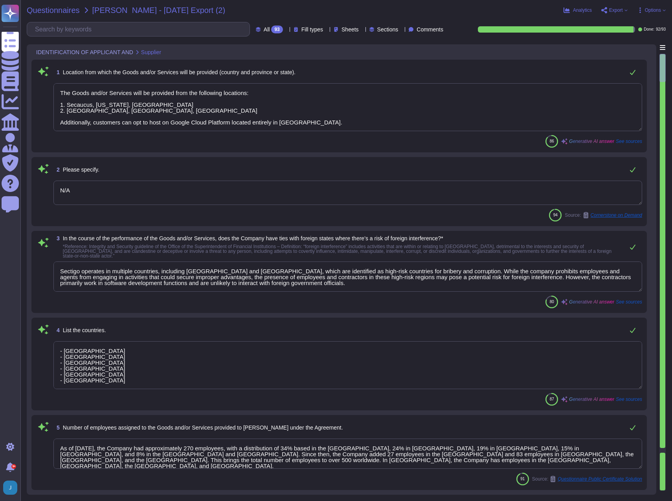
click at [61, 10] on span "Questionnaires" at bounding box center [53, 10] width 53 height 8
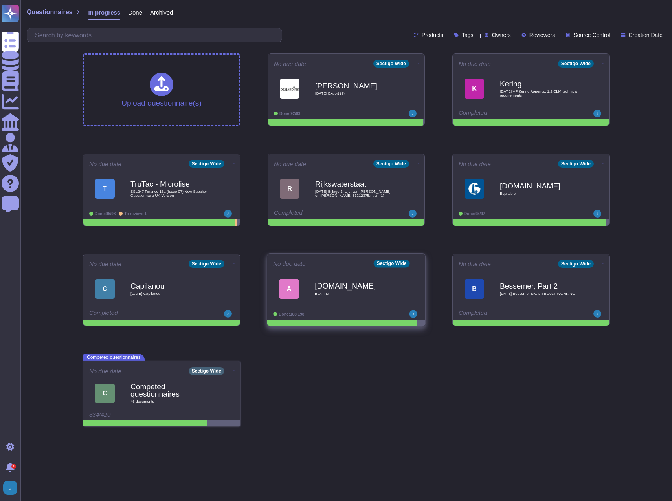
click at [418, 264] on icon at bounding box center [419, 263] width 2 height 2
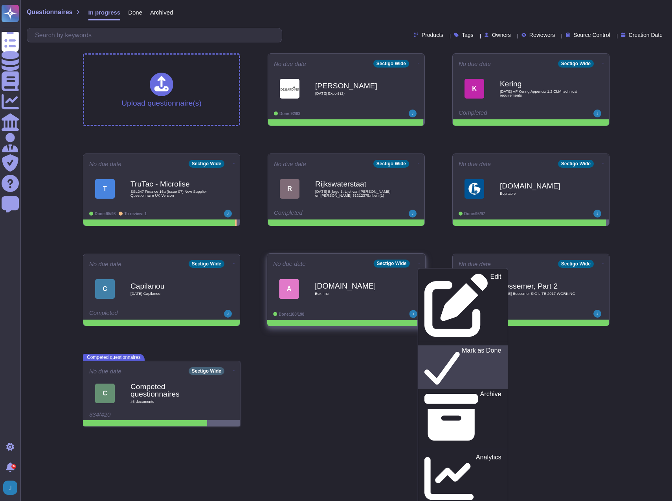
click at [461, 347] on p "Mark as Done" at bounding box center [481, 367] width 40 height 40
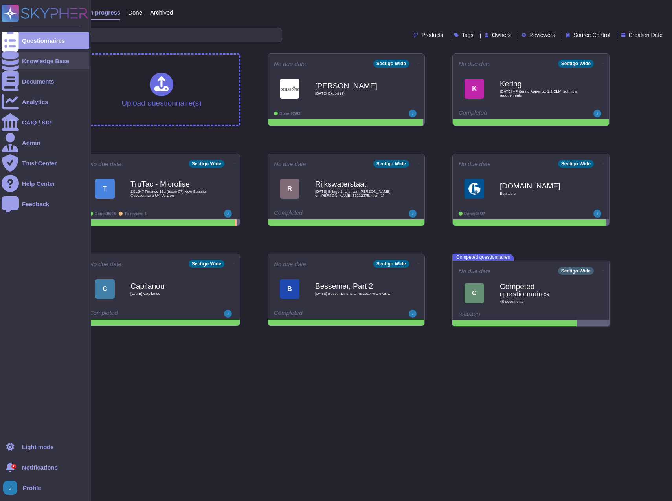
click at [28, 62] on div "Knowledge Base" at bounding box center [45, 61] width 47 height 6
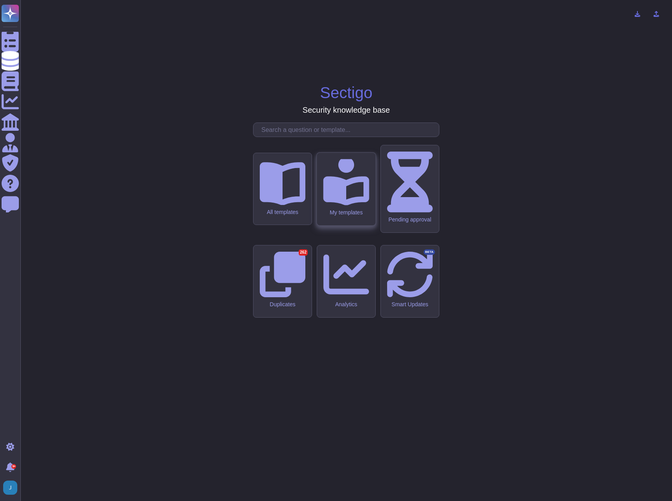
click at [335, 224] on div "My templates" at bounding box center [346, 189] width 59 height 73
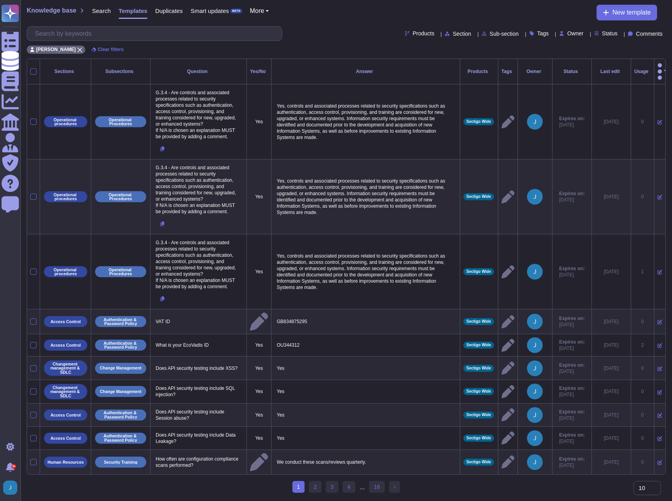
click at [48, 9] on span "Knowledge base" at bounding box center [51, 10] width 49 height 6
click at [630, 11] on span "New template" at bounding box center [631, 12] width 38 height 6
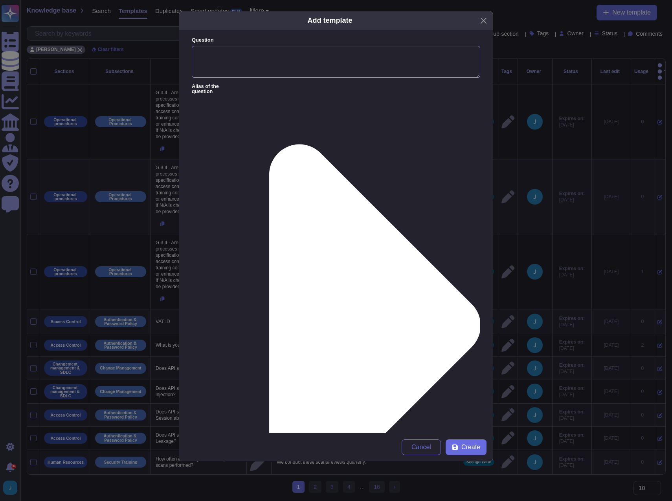
click at [311, 70] on textarea "Question" at bounding box center [336, 62] width 288 height 32
click at [240, 53] on textarea "patches open items timeline current status remediation" at bounding box center [336, 62] width 288 height 32
click at [375, 51] on textarea "patches open findings timeline current status remediation" at bounding box center [336, 62] width 288 height 32
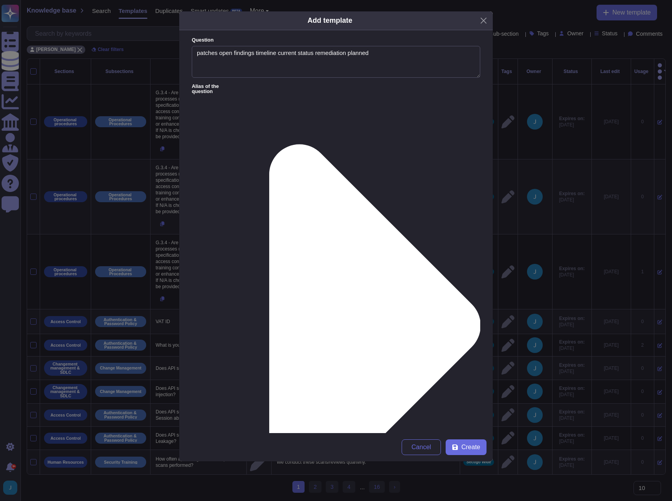
type textarea "patches open findings timeline current status remediation planned"
paste textarea ""by policy we don’t discuss the status of potential vulnerabilities and patches…"
drag, startPoint x: 203, startPoint y: 111, endPoint x: 214, endPoint y: 112, distance: 11.4
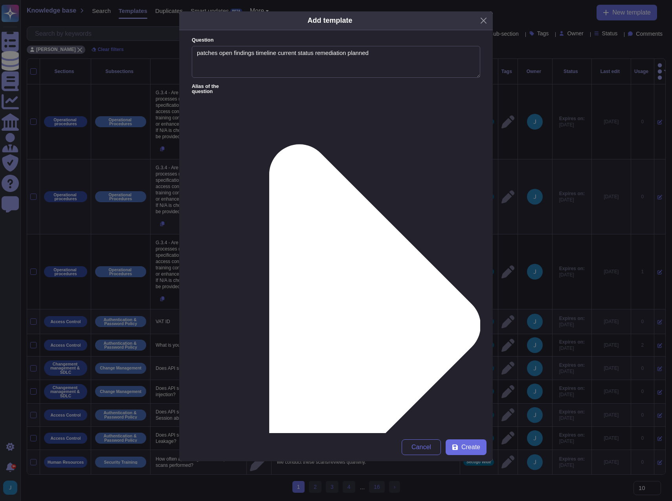
drag, startPoint x: 432, startPoint y: 117, endPoint x: 181, endPoint y: 112, distance: 250.6
click at [181, 112] on form "Question patches open findings timeline current status remediation planned Alia…" at bounding box center [335, 231] width 313 height 403
type textarea "By policy we don’t discuss the status of potential vulnerabilities and patches."
click at [471, 450] on span "Create" at bounding box center [470, 447] width 19 height 6
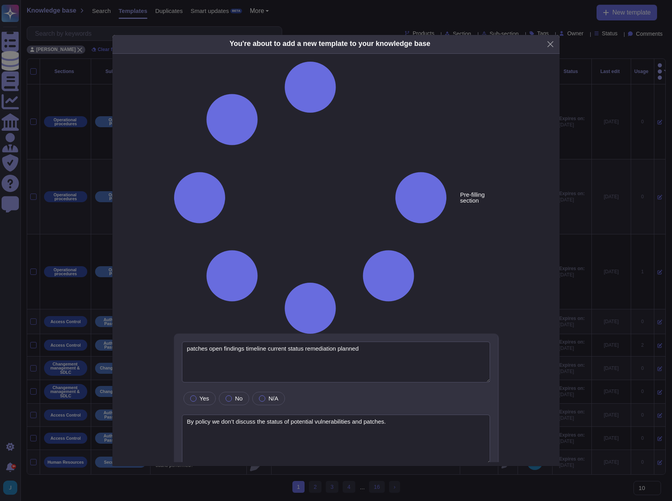
type textarea "patches open findings timeline current status remediation planned"
type textarea "By policy we don’t discuss the status of potential vulnerabilities and patches."
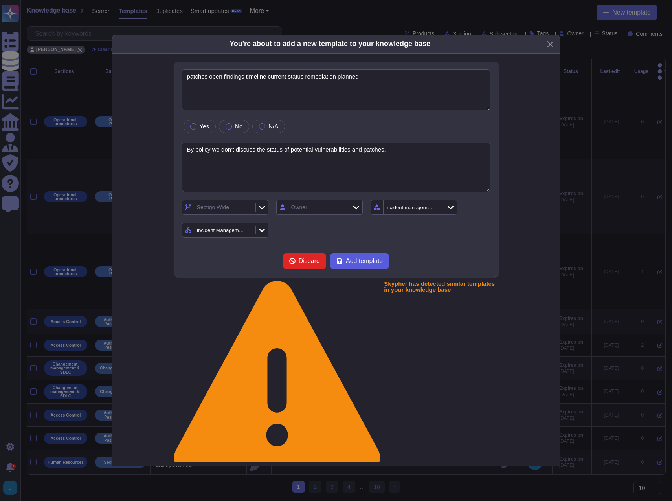
click at [346, 262] on span "Add template" at bounding box center [364, 261] width 37 height 6
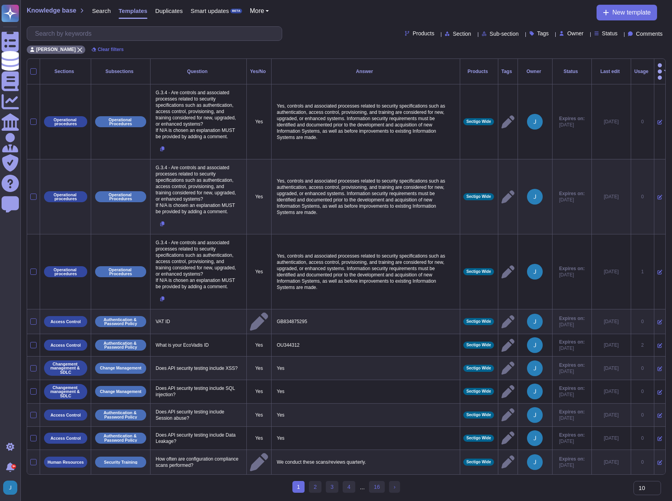
drag, startPoint x: 335, startPoint y: 24, endPoint x: 325, endPoint y: 24, distance: 10.2
click at [325, 24] on div "Knowledge base Search Templates Duplicates Smart updates BETA More New template…" at bounding box center [345, 29] width 651 height 59
click at [97, 8] on span "Search" at bounding box center [101, 11] width 19 height 6
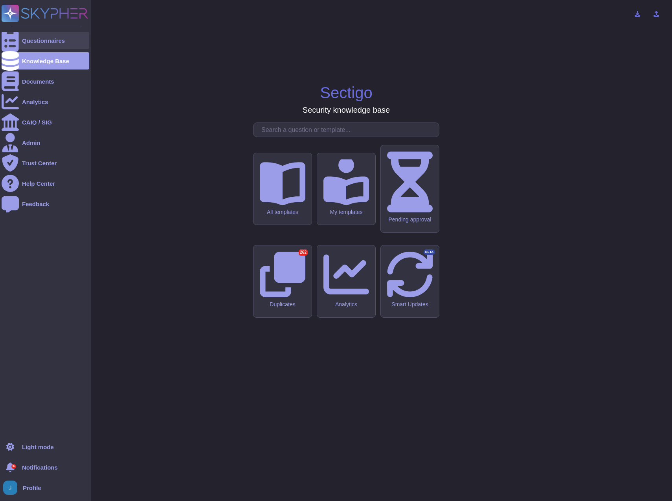
click at [26, 39] on div "Questionnaires" at bounding box center [43, 41] width 43 height 6
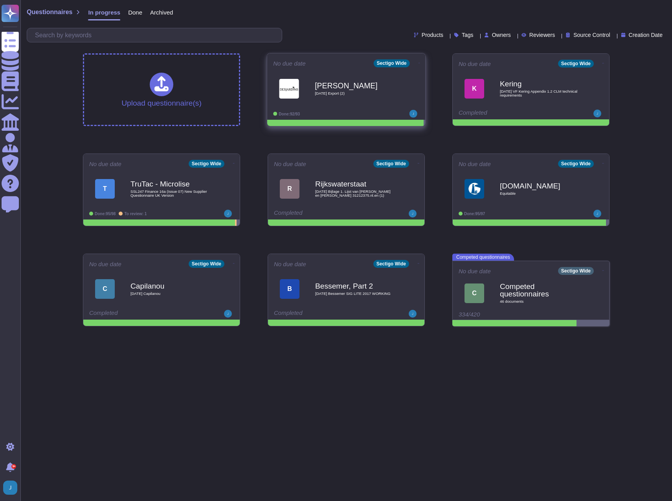
click at [418, 63] on icon at bounding box center [419, 63] width 2 height 0
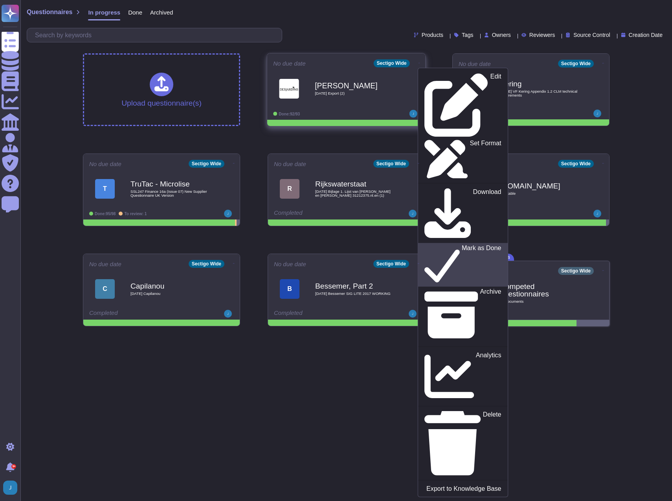
click at [461, 245] on p "Mark as Done" at bounding box center [481, 265] width 40 height 40
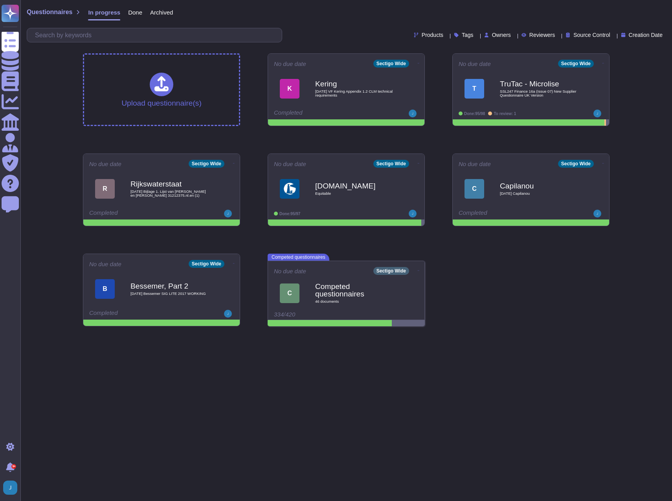
click at [129, 333] on html "Questionnaires Knowledge Base Documents Analytics CAIQ / SIG Admin Trust Center…" at bounding box center [336, 166] width 672 height 333
click at [144, 285] on b "Bessemer, Part 2" at bounding box center [169, 285] width 79 height 7
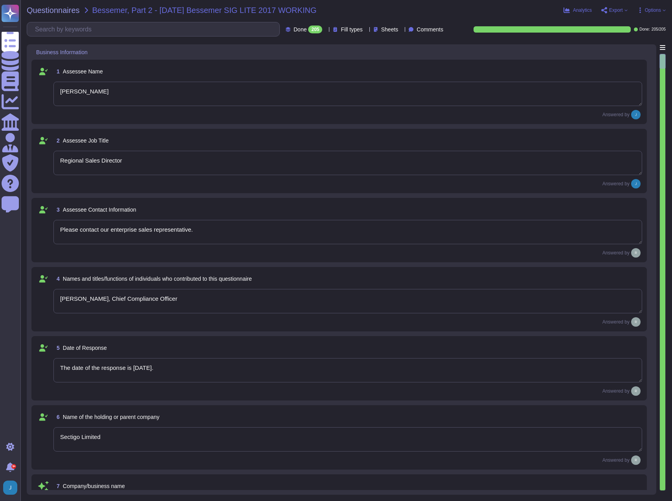
type textarea "[PERSON_NAME]"
type textarea "Regional Sales Director"
type textarea "Please contact our enterprise sales representative."
type textarea "[PERSON_NAME], Chief Compliance Officer"
type textarea "The date of the response is [DATE]."
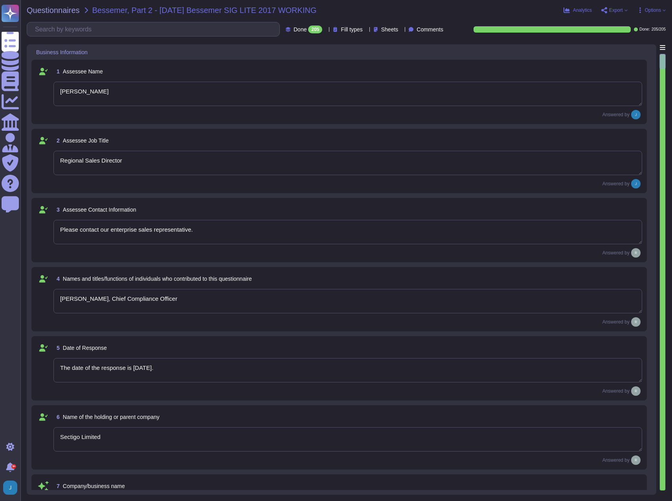
type textarea "Sectigo Limited"
type textarea "We are a privately held company."
type textarea "N/A"
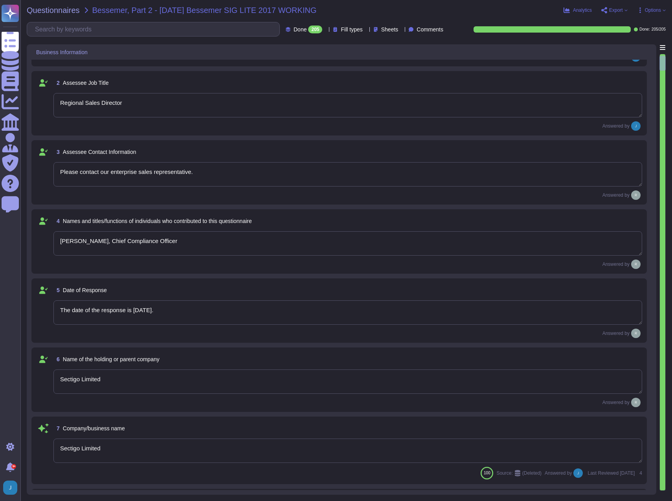
type textarea "The legal entity is a Private Limited company, and it is incorporated in the [G…"
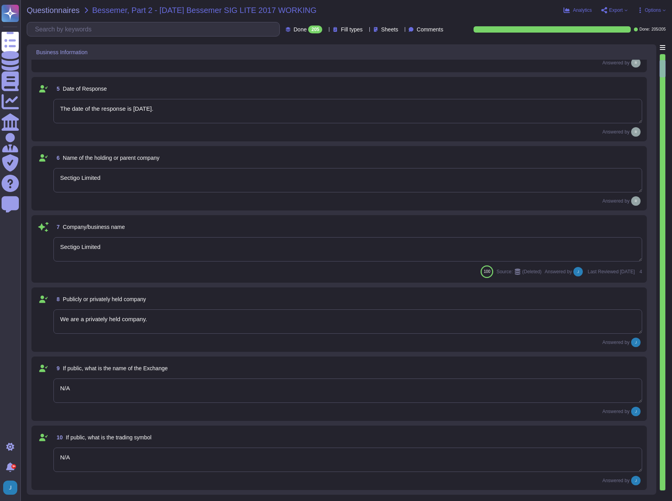
scroll to position [275, 0]
type textarea "Sectigo has been in business for more than 25 years."
type textarea "No, there are no material claims or judgments against the company."
type textarea "N/A"
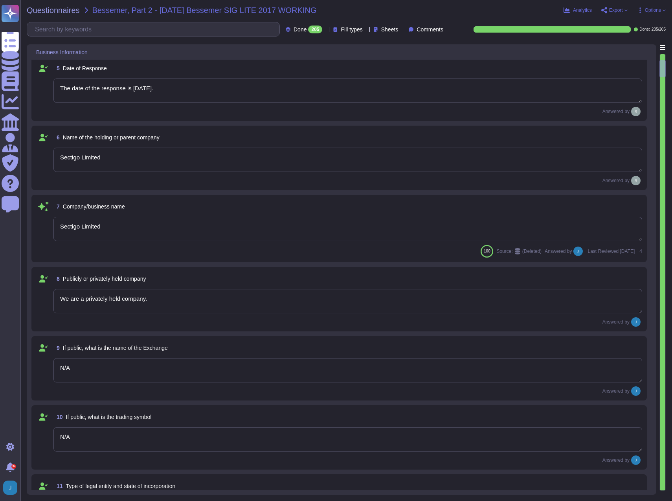
click at [612, 9] on span "Export" at bounding box center [616, 10] width 14 height 5
click at [629, 48] on p "Download" at bounding box center [643, 59] width 28 height 22
click at [48, 11] on span "Questionnaires" at bounding box center [53, 10] width 53 height 8
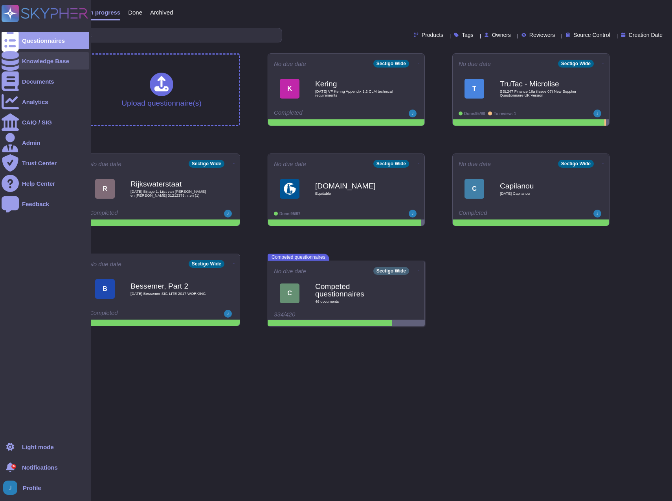
click at [42, 61] on div "Knowledge Base" at bounding box center [45, 61] width 47 height 6
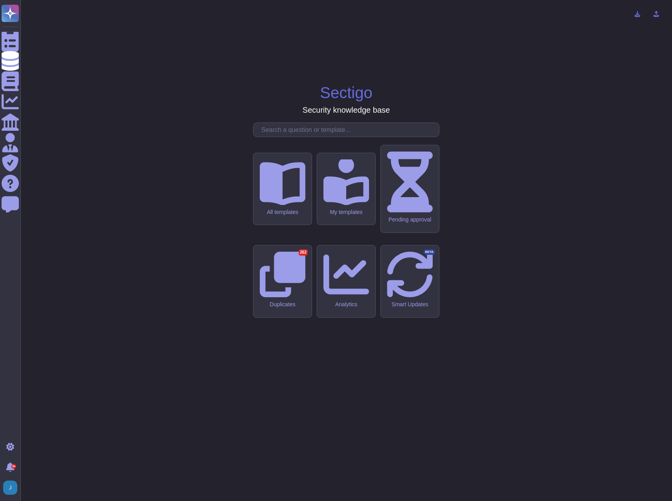
click at [319, 137] on input "text" at bounding box center [347, 130] width 181 height 14
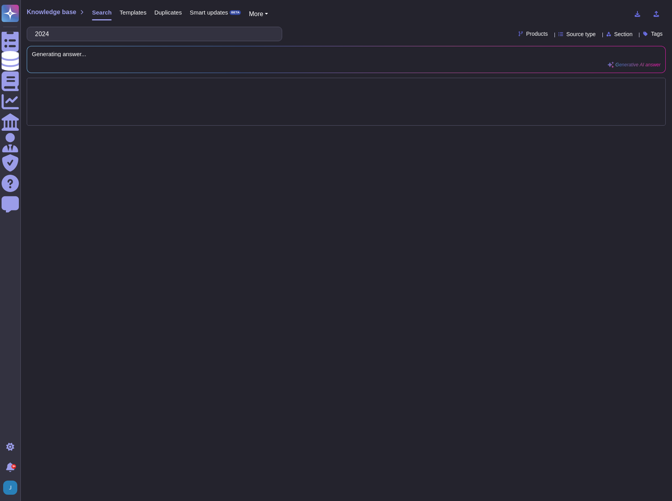
type input "2024"
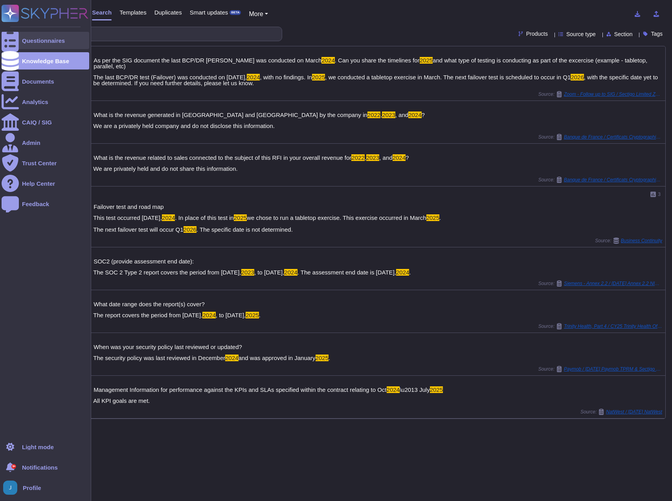
click at [47, 41] on div "Questionnaires" at bounding box center [43, 41] width 43 height 6
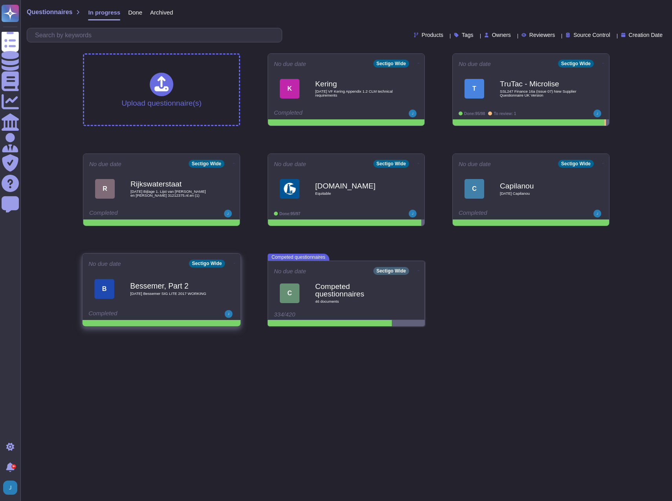
click at [103, 282] on div "B" at bounding box center [104, 289] width 20 height 20
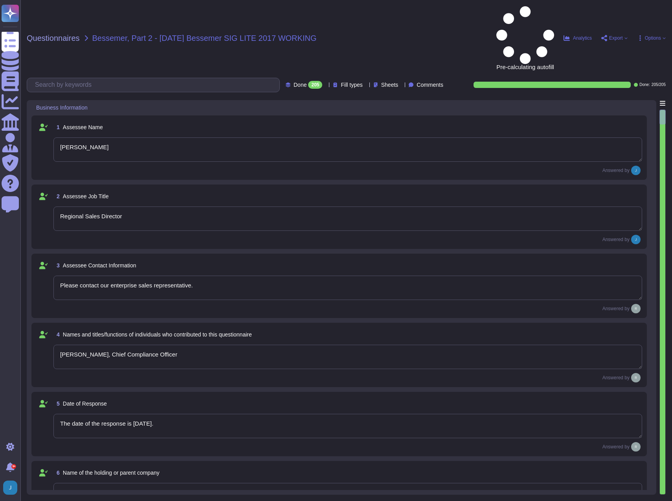
type textarea "[PERSON_NAME]"
type textarea "Regional Sales Director"
type textarea "Please contact our enterprise sales representative."
type textarea "[PERSON_NAME], Chief Compliance Officer"
type textarea "The date of the response is [DATE]."
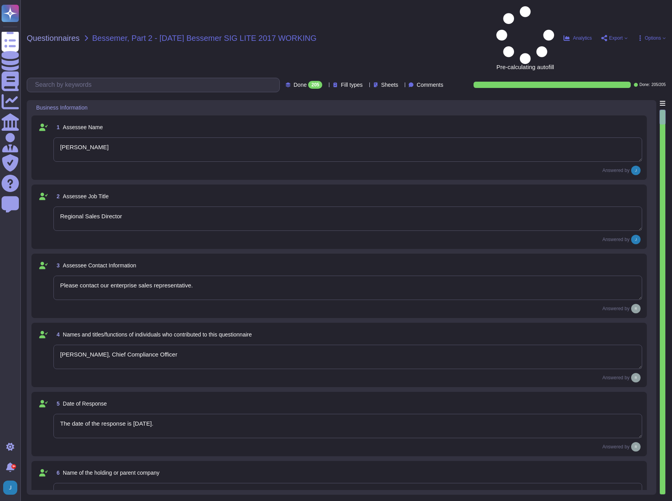
type textarea "Sectigo Limited"
type textarea "We are a privately held company."
type textarea "N/A"
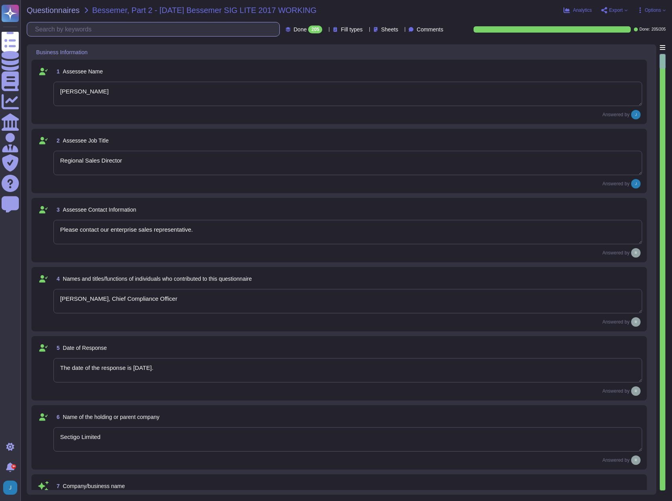
click at [146, 24] on input "text" at bounding box center [155, 29] width 248 height 14
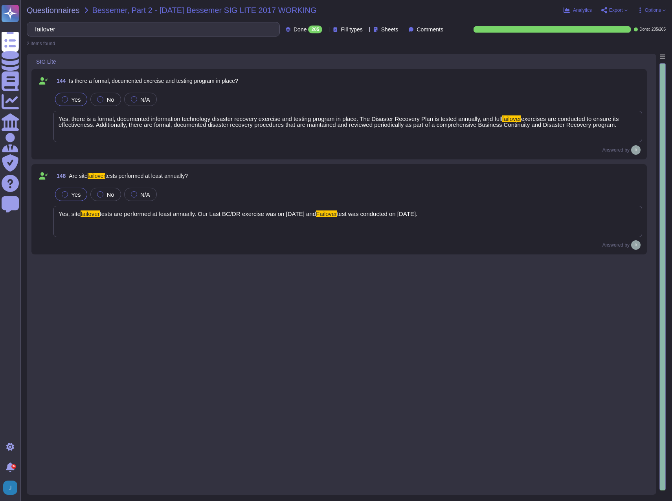
type input "failover"
click at [475, 218] on div "Yes, site failover tests are performed at least annually. Our Last BC/DR exerci…" at bounding box center [347, 221] width 588 height 31
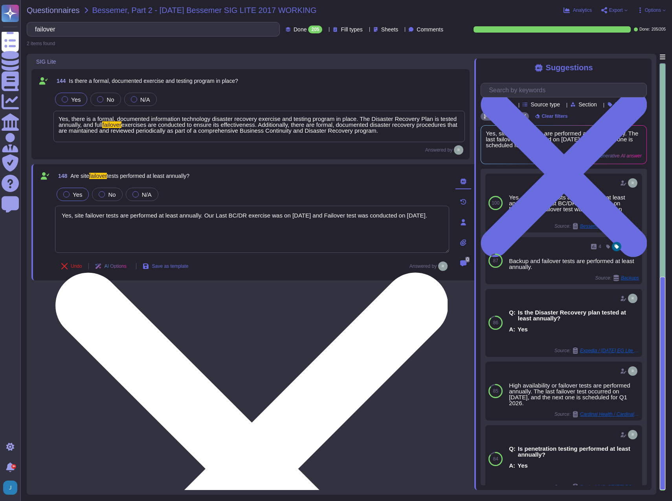
click at [91, 218] on textarea "Yes, site failover tests are performed at least annually. Our Last BC/DR exerci…" at bounding box center [252, 229] width 394 height 47
click at [77, 220] on textarea "Yes, site failover tests are performed at least annually. Our Last BC/DR exerci…" at bounding box center [252, 229] width 394 height 47
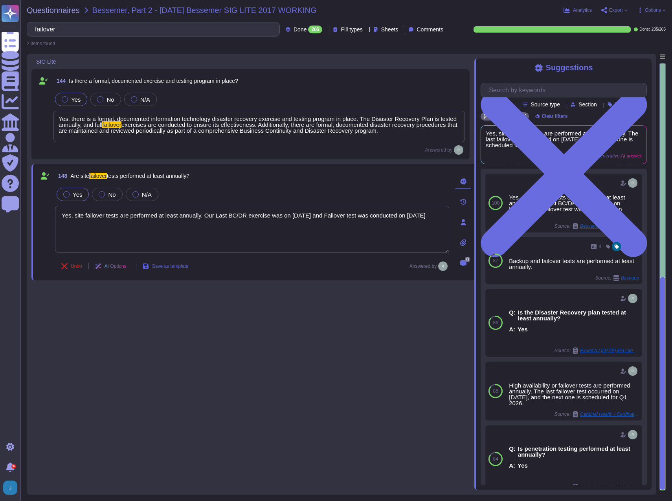
type textarea "Yes, site failover tests are performed at least annually. Our Last BC/DR exerci…"
click at [167, 268] on span "Save as template" at bounding box center [170, 266] width 37 height 5
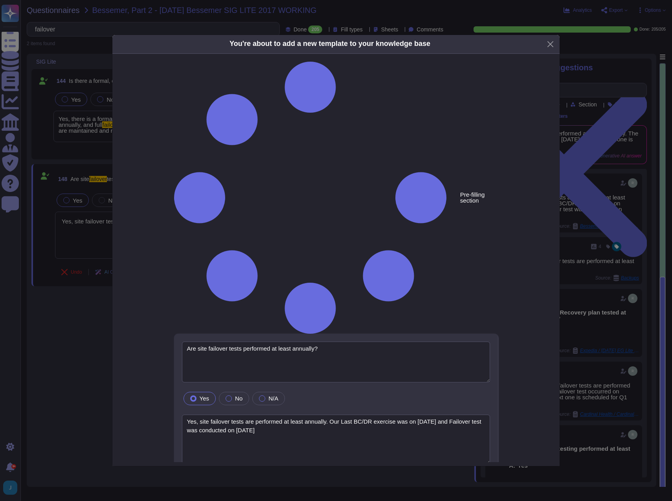
type textarea "Are site failover tests performed at least annually?"
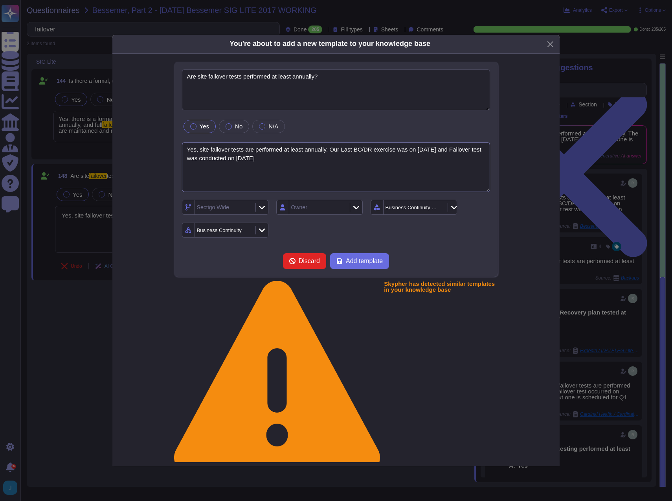
drag, startPoint x: 426, startPoint y: 186, endPoint x: 441, endPoint y: 192, distance: 17.1
click at [427, 186] on textarea "Yes, site failover tests are performed at least annually. Our Last BC/DR exerci…" at bounding box center [336, 168] width 308 height 50
type textarea "Yes, site failover tests are performed at least annually. Our Last BC/DR exerci…"
click at [375, 264] on span "Add template" at bounding box center [364, 261] width 37 height 6
